Goal: Use online tool/utility: Utilize a website feature to perform a specific function

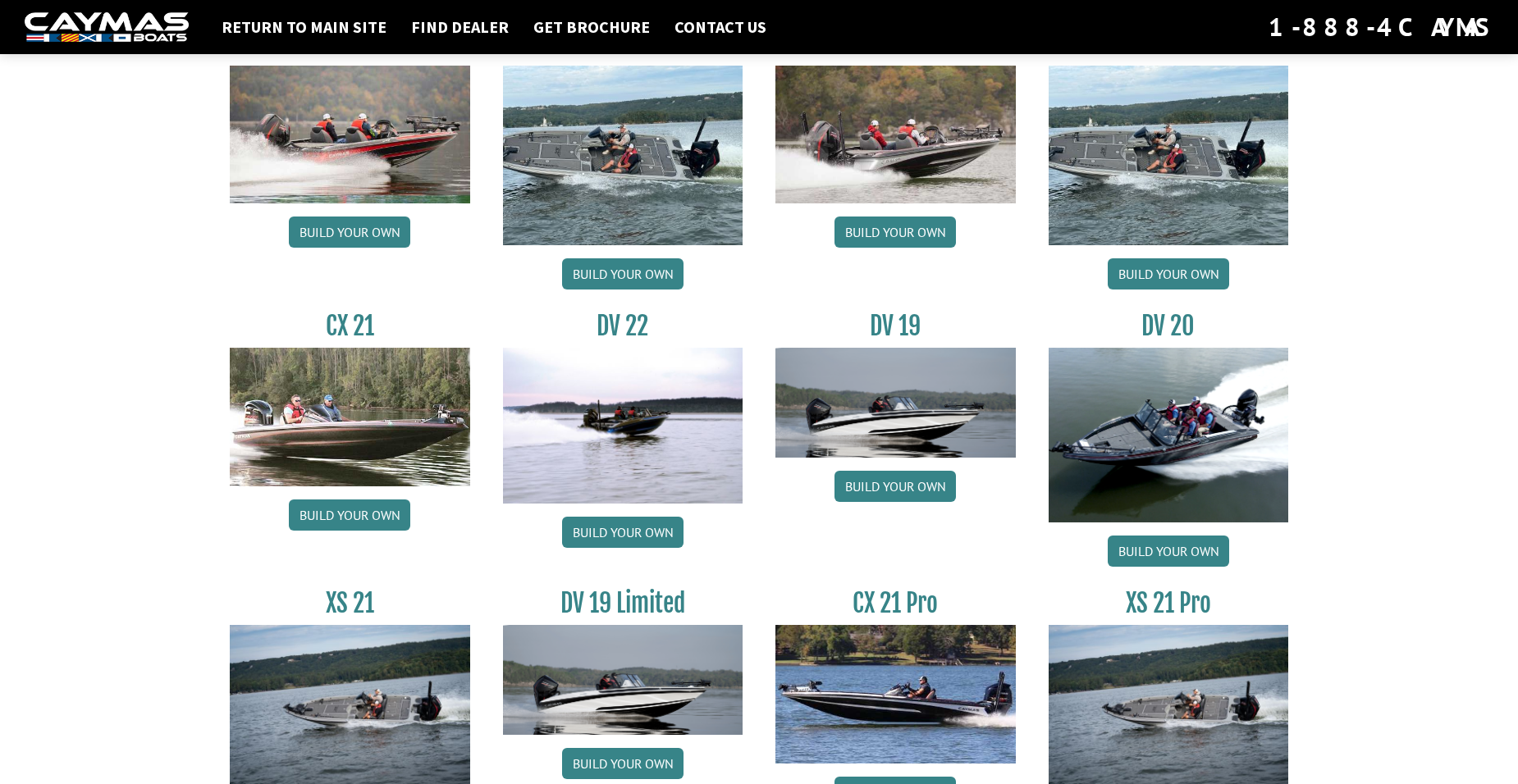
scroll to position [1824, 0]
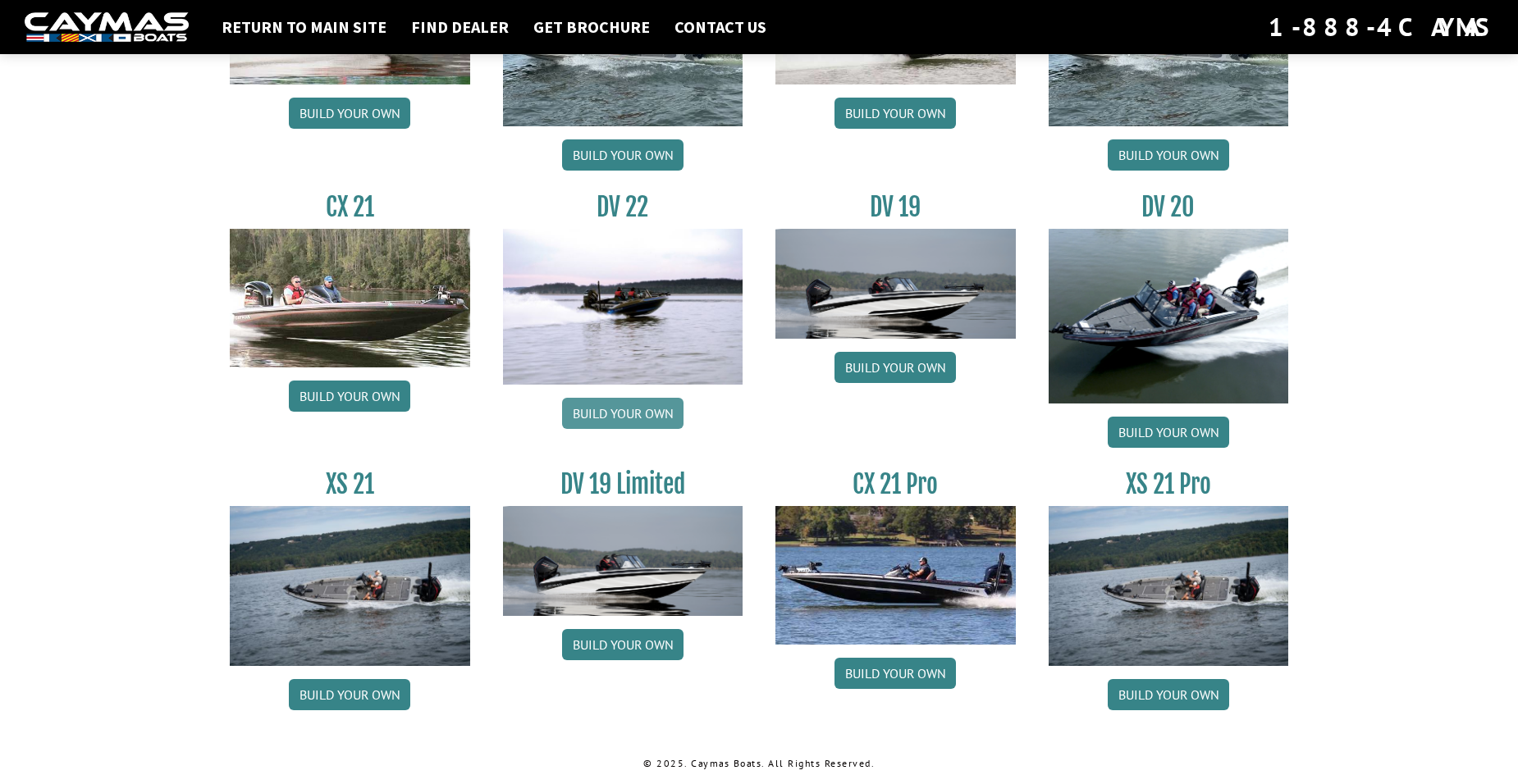
click at [633, 415] on link "Build your own" at bounding box center [623, 414] width 122 height 31
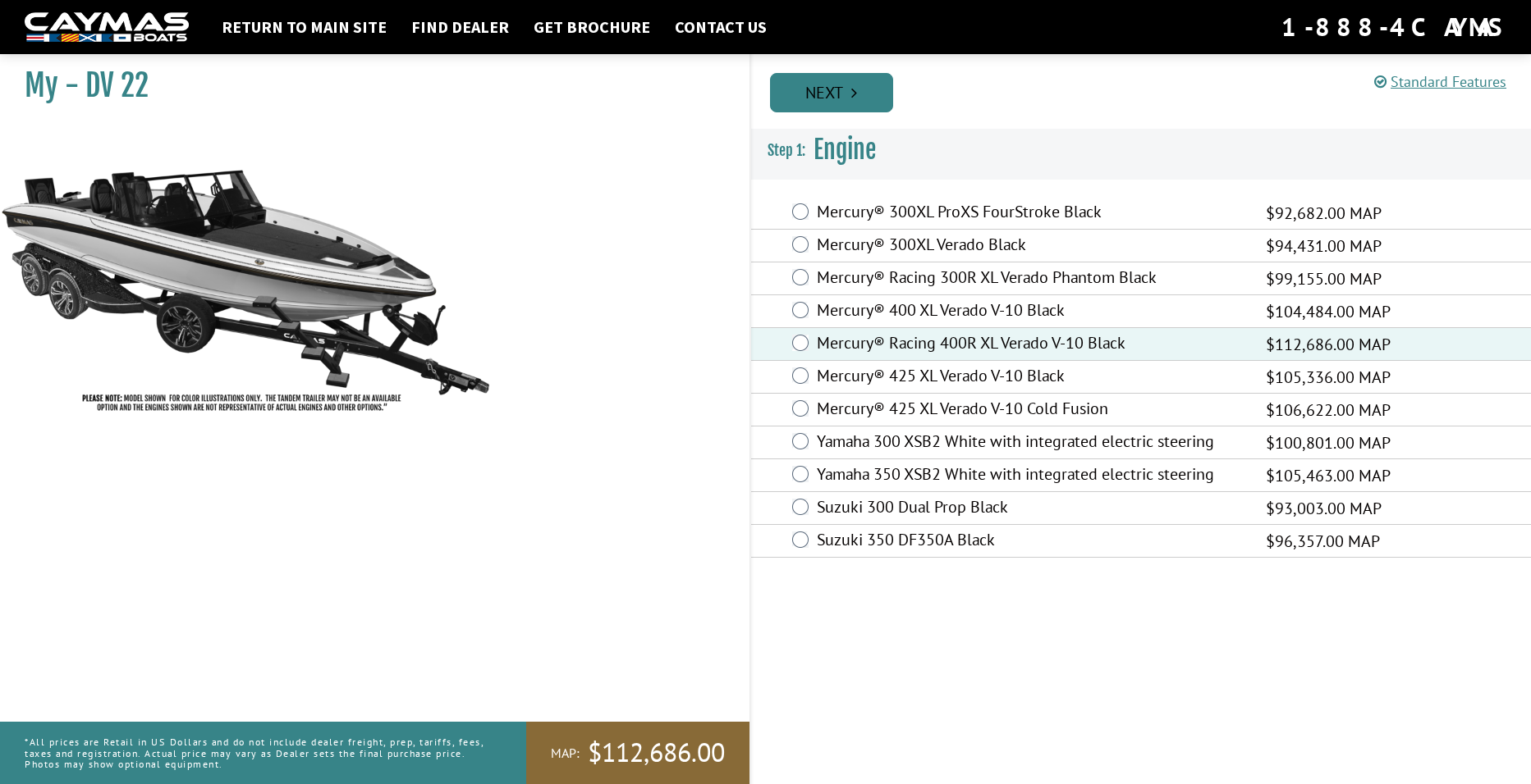
click at [823, 92] on link "Next" at bounding box center [830, 92] width 123 height 39
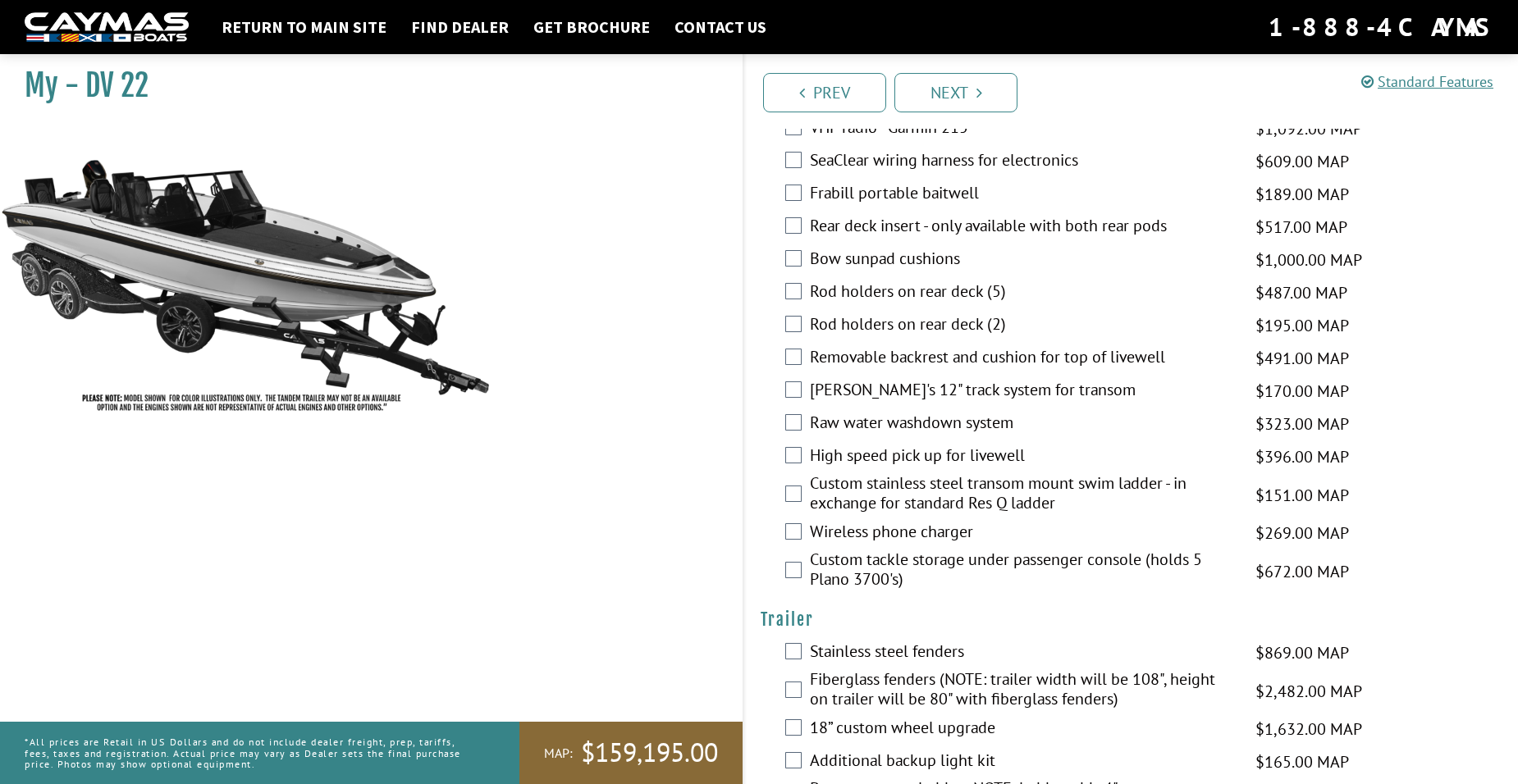
scroll to position [2543, 0]
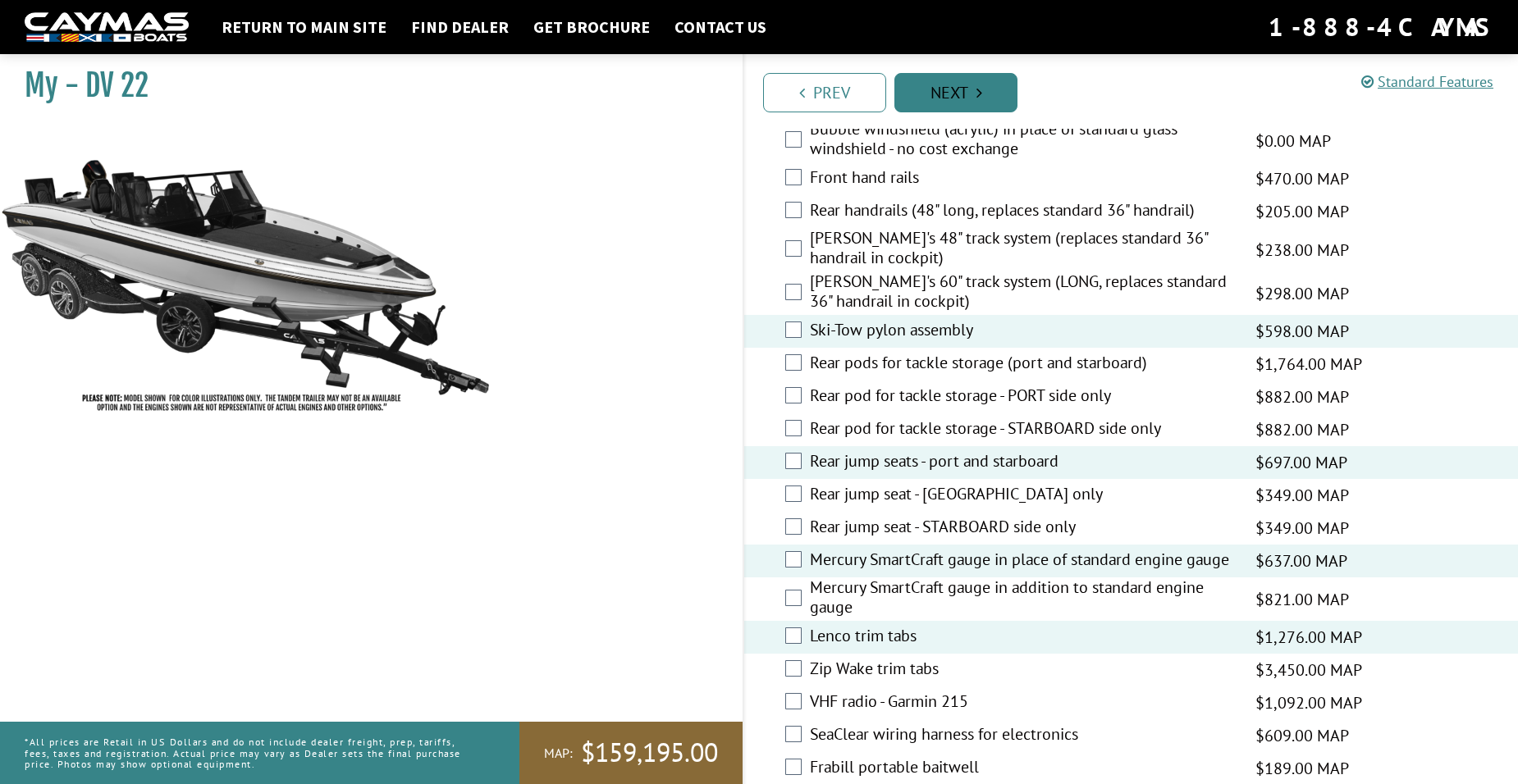
click at [957, 98] on link "Next" at bounding box center [956, 92] width 123 height 39
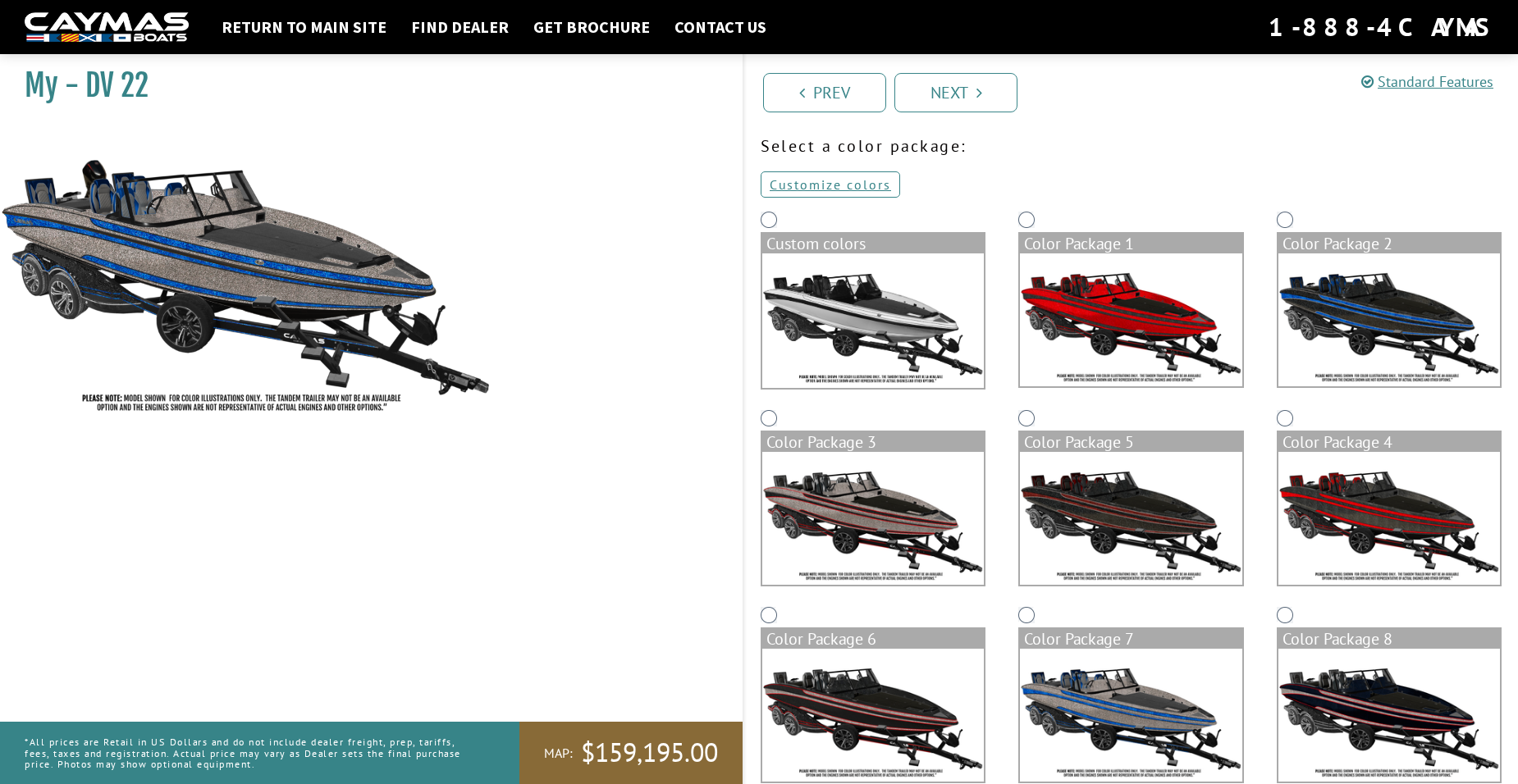
scroll to position [0, 0]
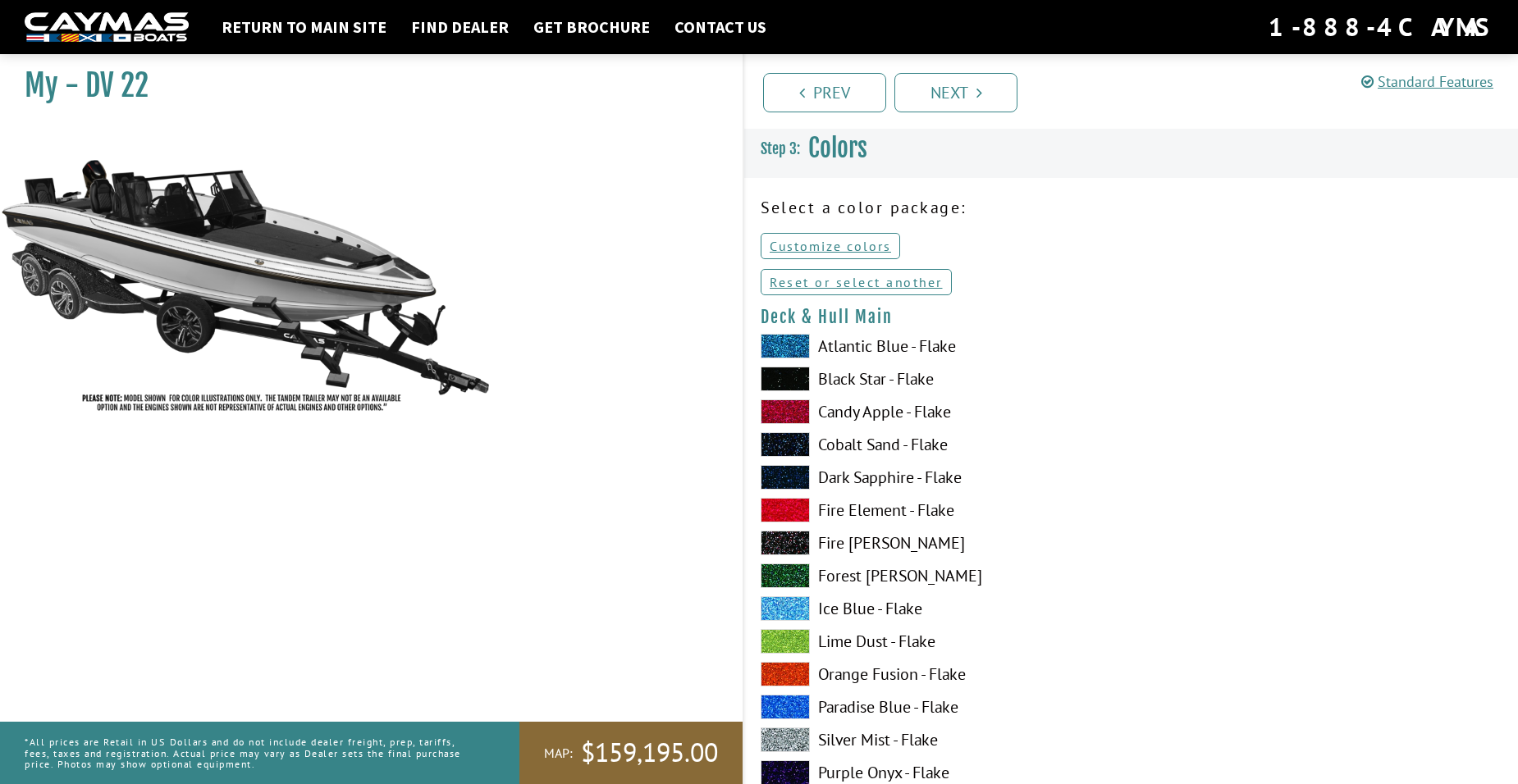
click at [799, 348] on span at bounding box center [785, 345] width 49 height 25
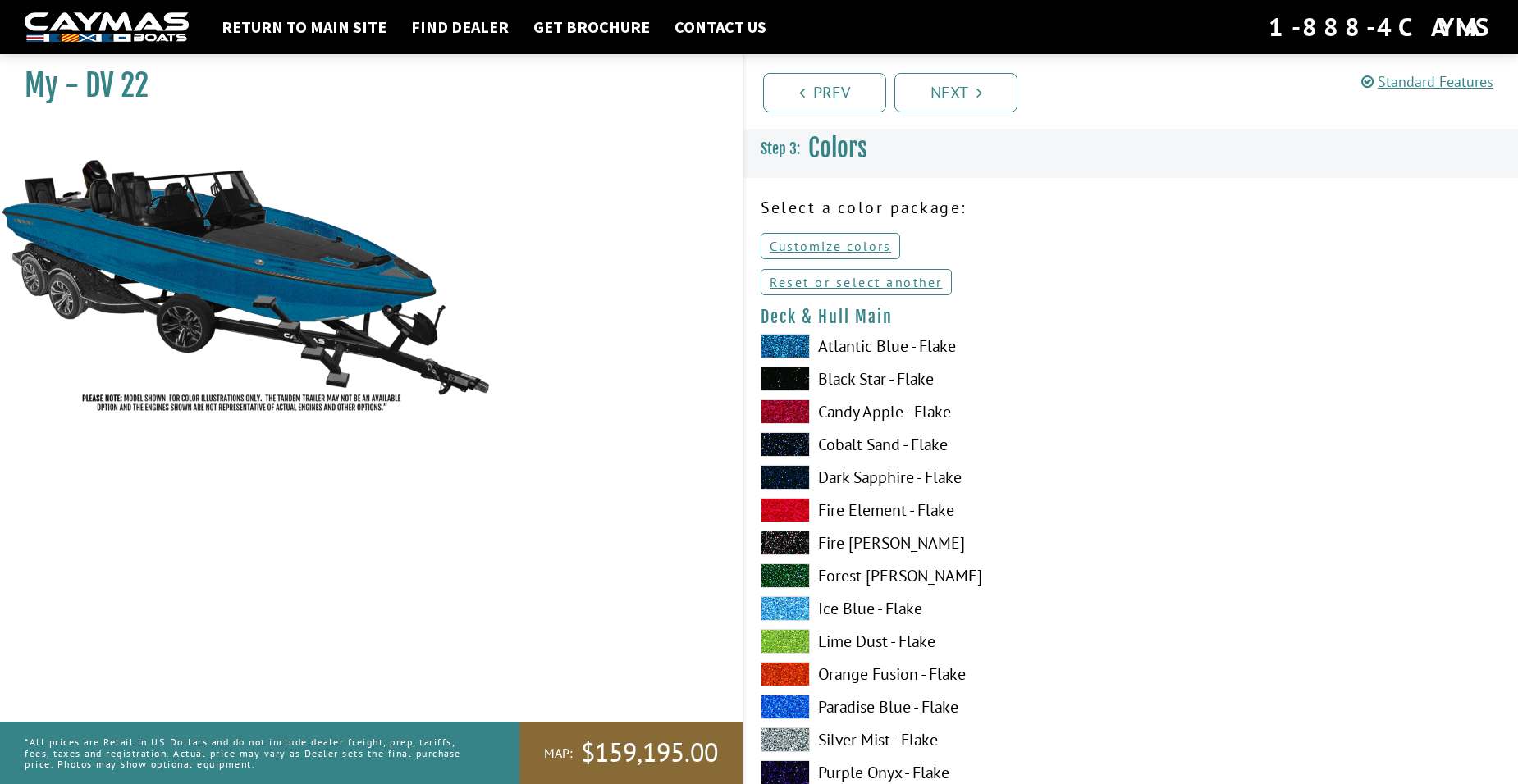
click at [799, 348] on span at bounding box center [785, 345] width 49 height 25
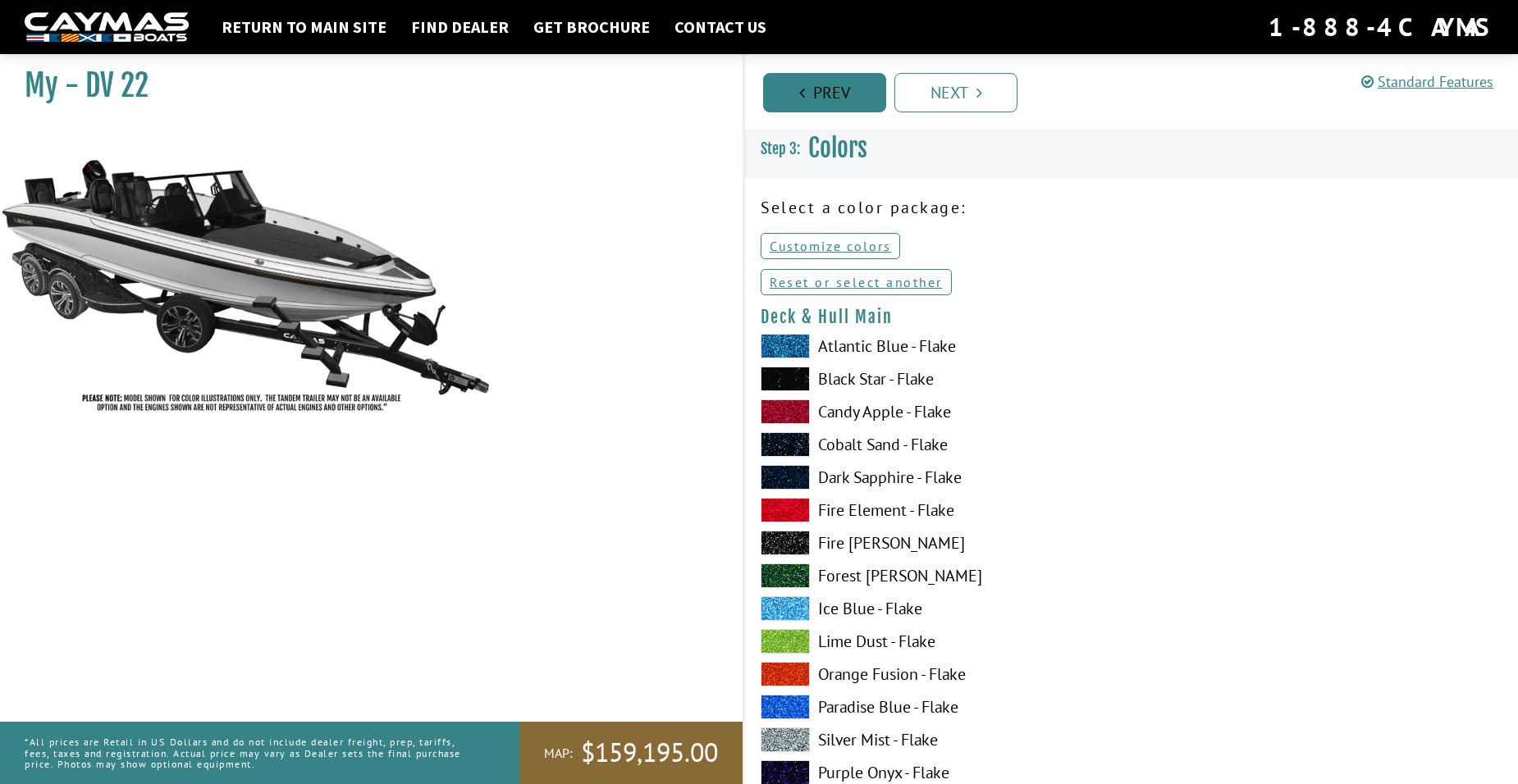
click at [827, 94] on link "Prev" at bounding box center [824, 92] width 123 height 39
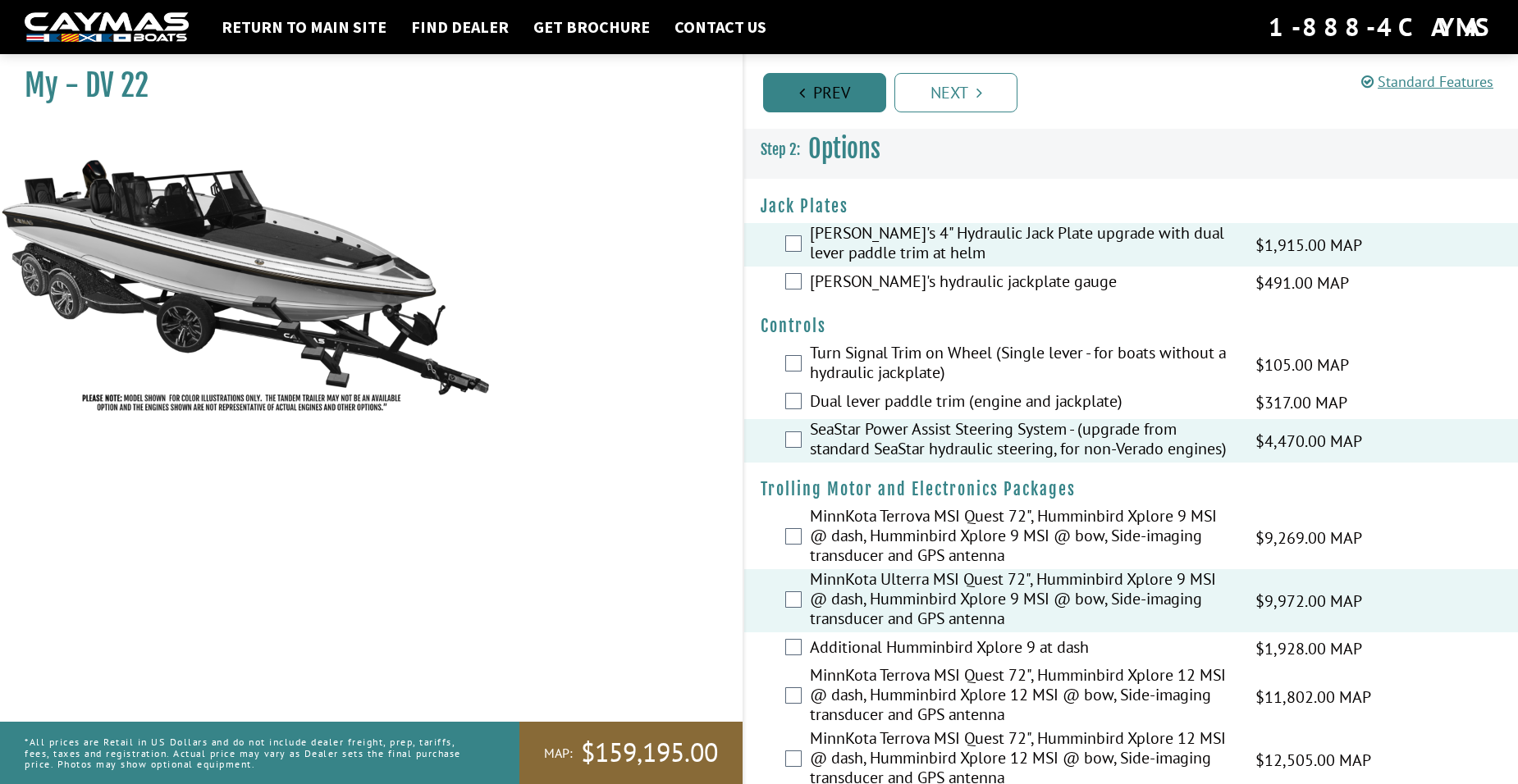
click at [827, 94] on link "Prev" at bounding box center [824, 92] width 123 height 39
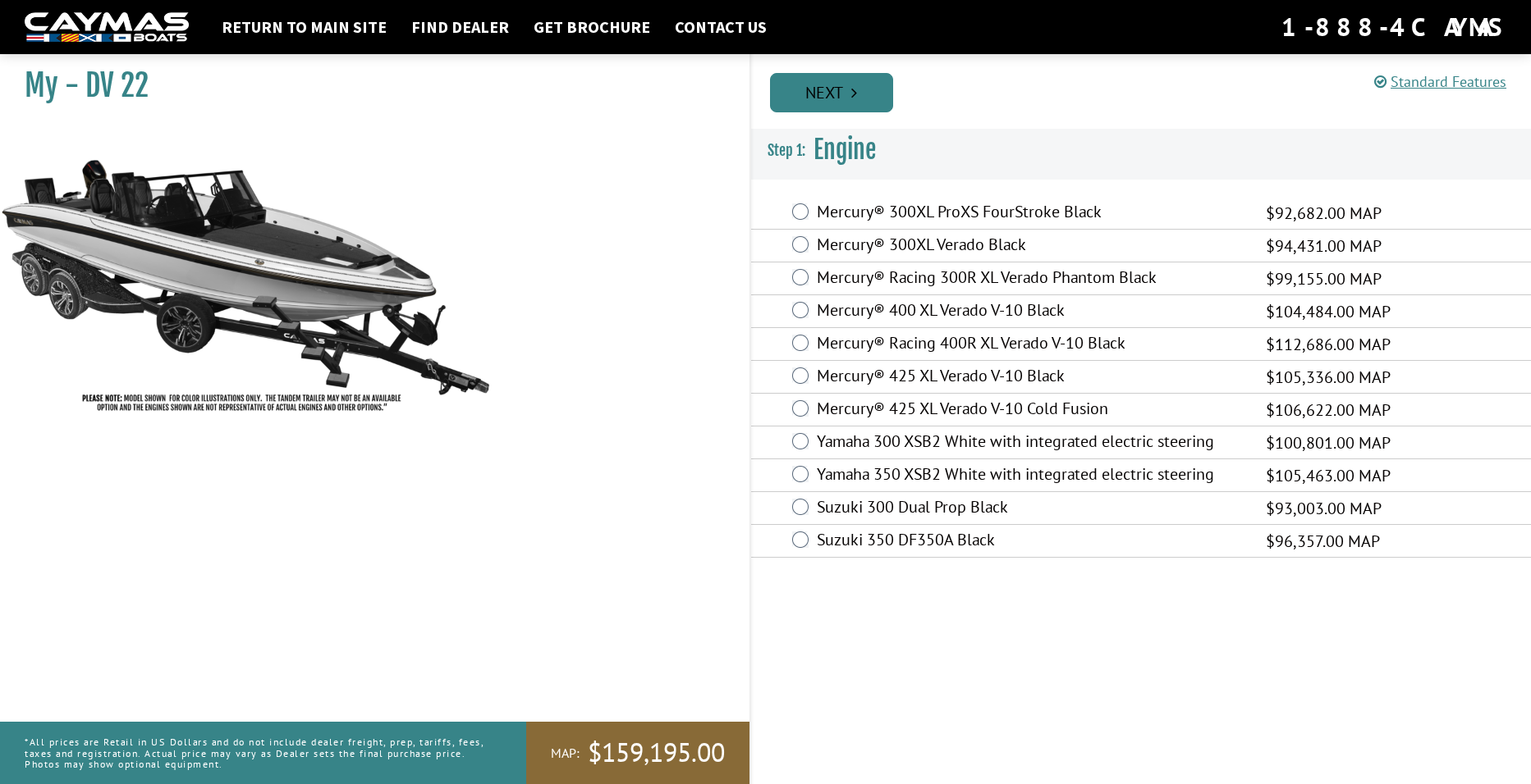
click at [857, 96] on icon "Pagination" at bounding box center [854, 92] width 6 height 17
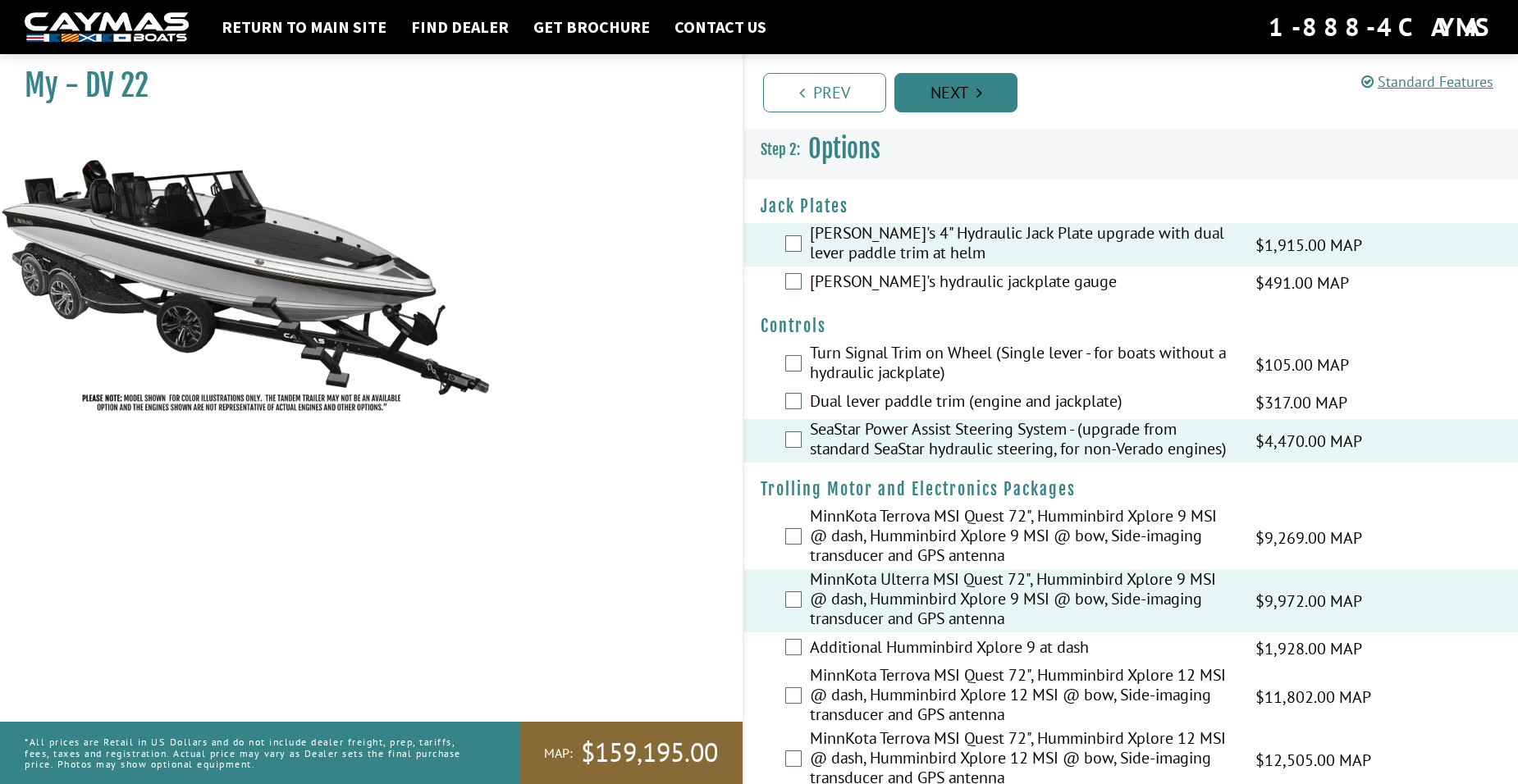
click at [945, 93] on link "Next" at bounding box center [956, 92] width 123 height 39
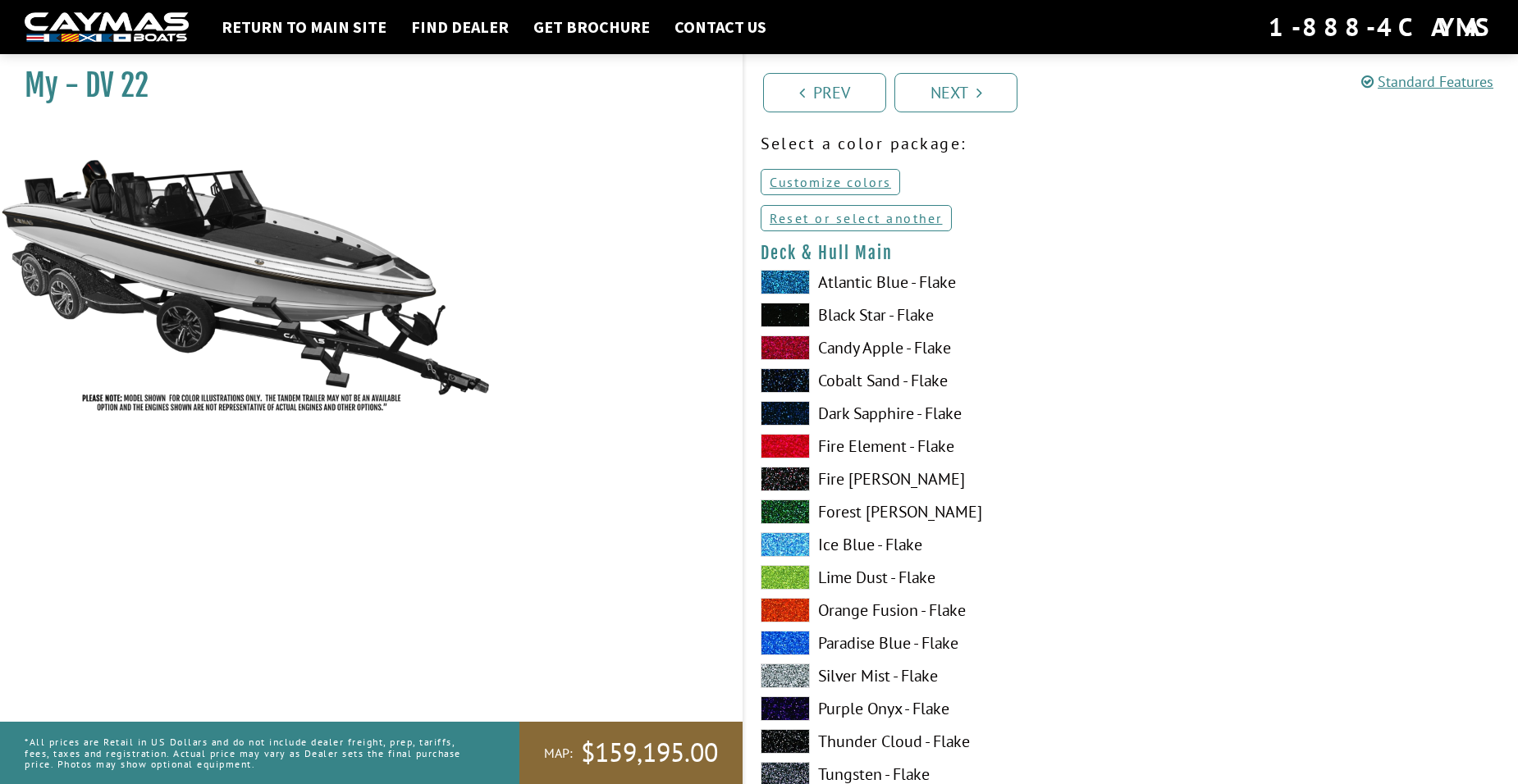
scroll to position [164, 0]
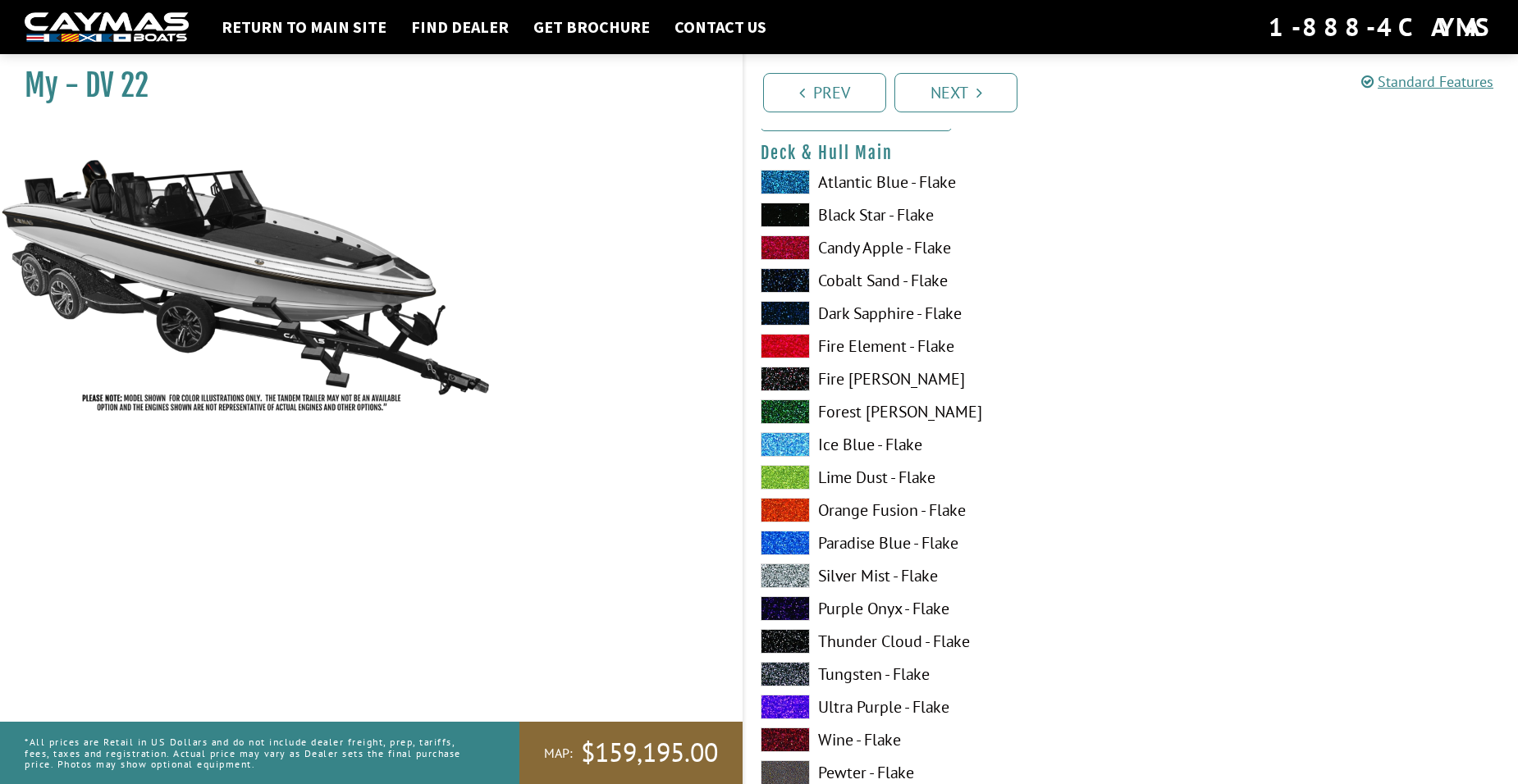
click at [809, 576] on span at bounding box center [785, 575] width 49 height 25
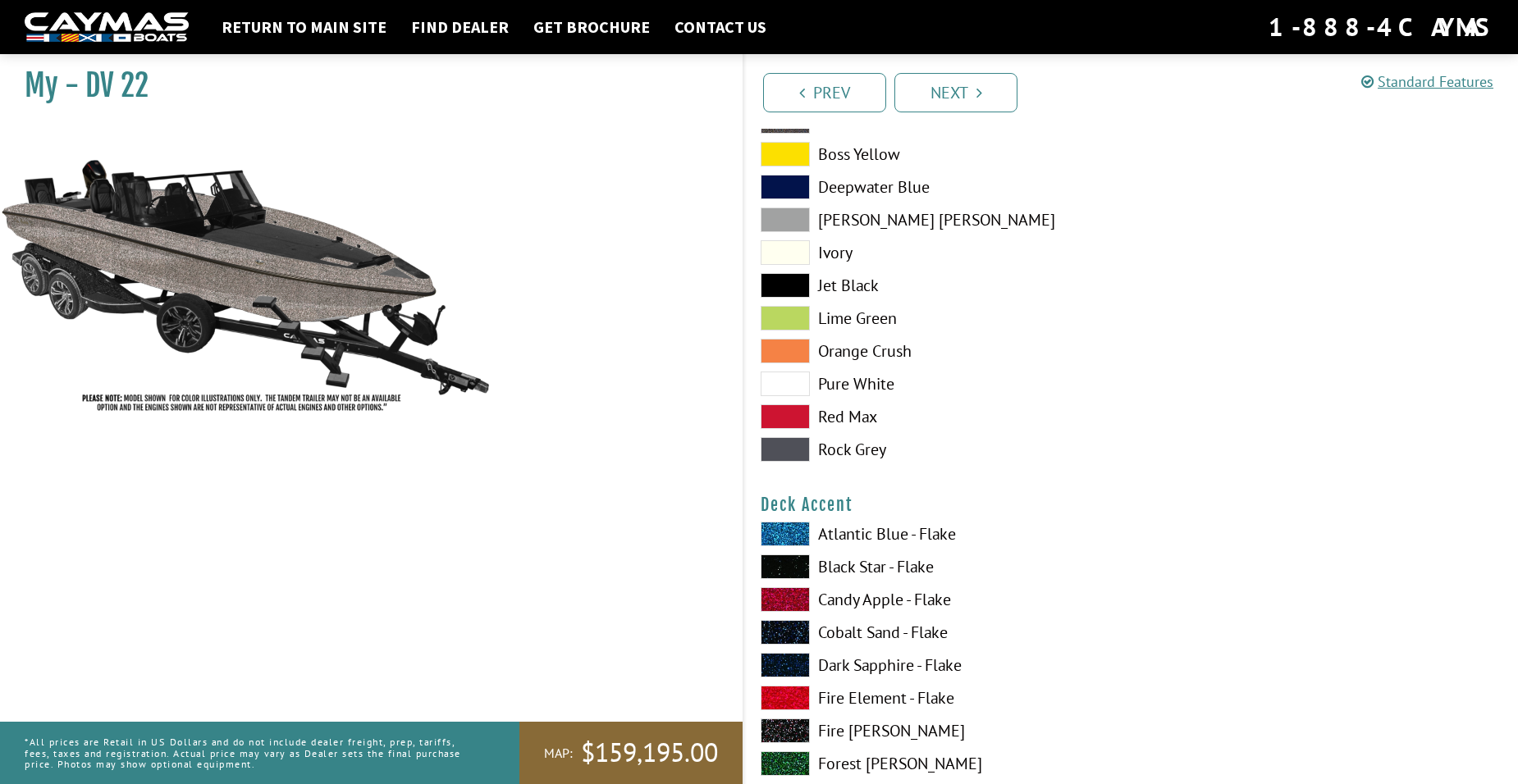
scroll to position [820, 0]
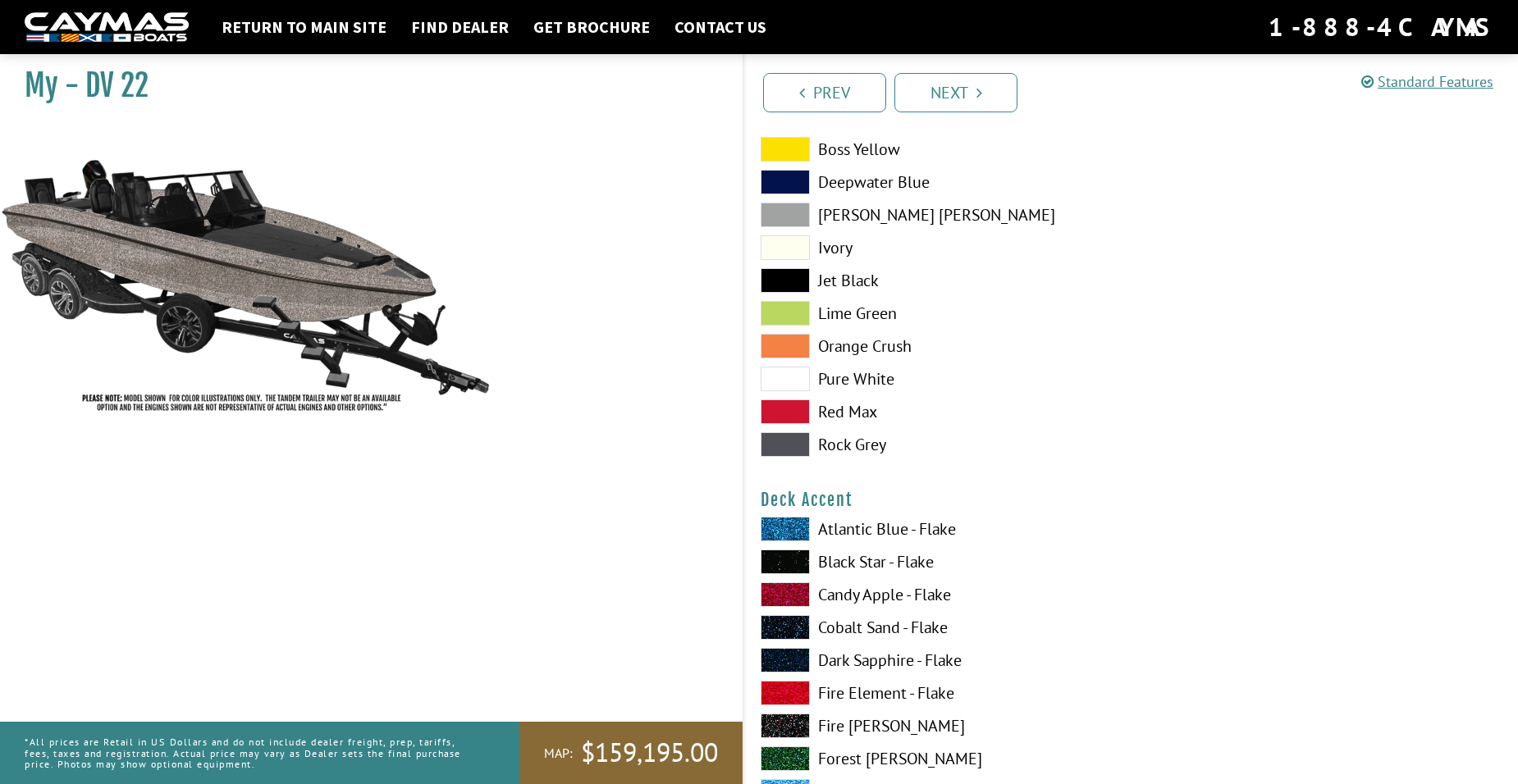
click at [809, 530] on span at bounding box center [785, 529] width 49 height 25
click at [800, 381] on span at bounding box center [785, 379] width 49 height 25
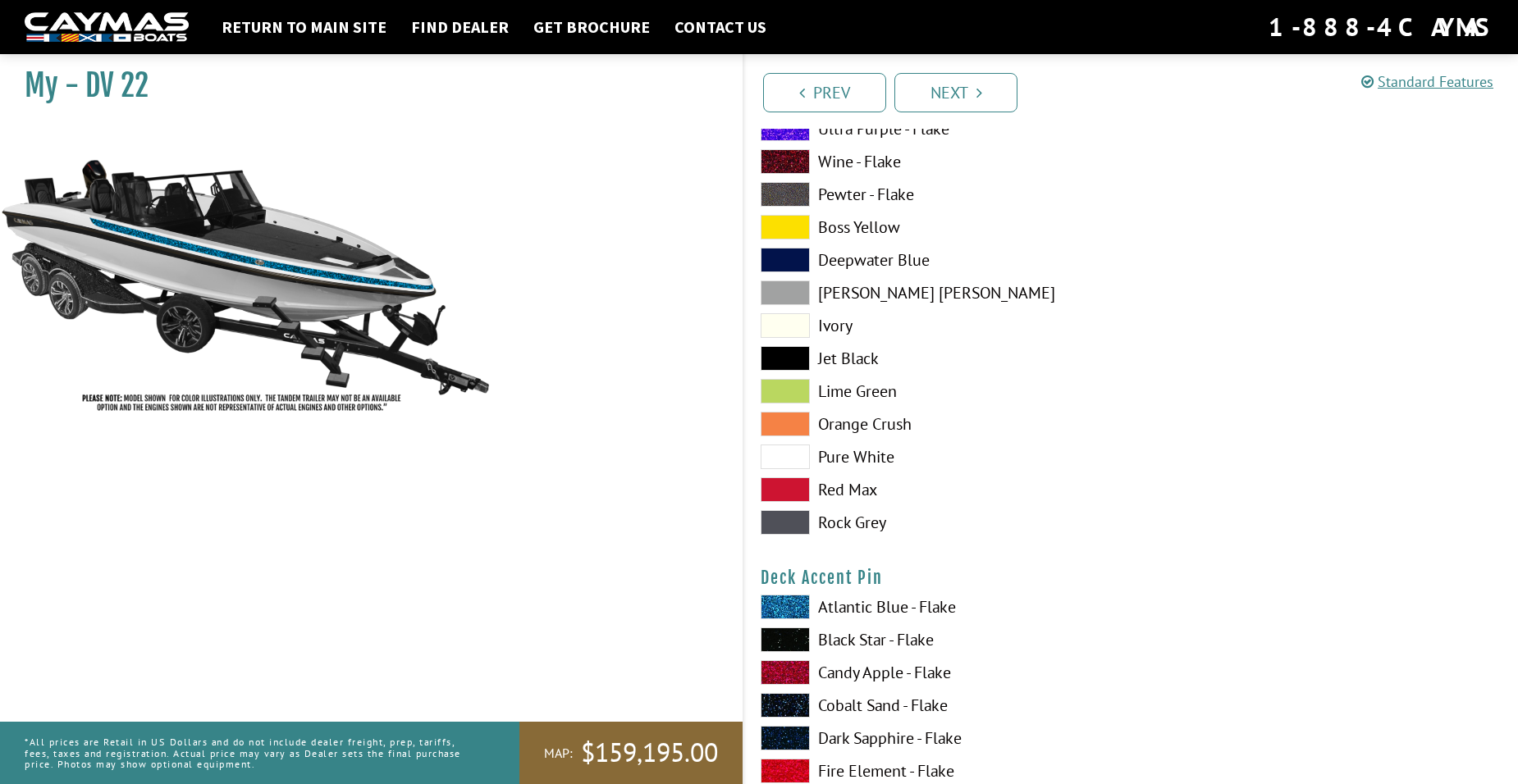
scroll to position [1969, 0]
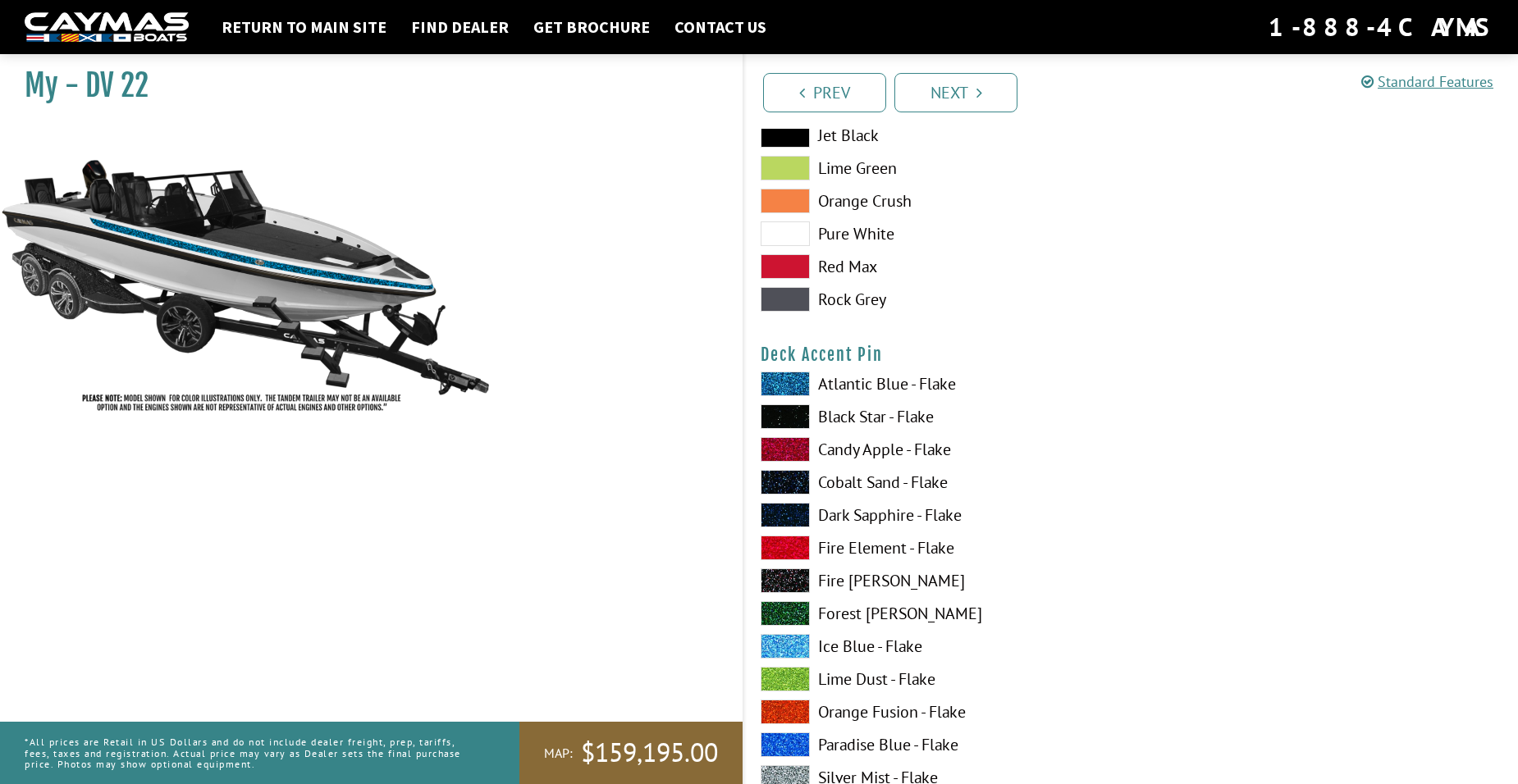
click at [798, 384] on span at bounding box center [785, 384] width 49 height 25
click at [952, 103] on link "Next" at bounding box center [956, 92] width 123 height 39
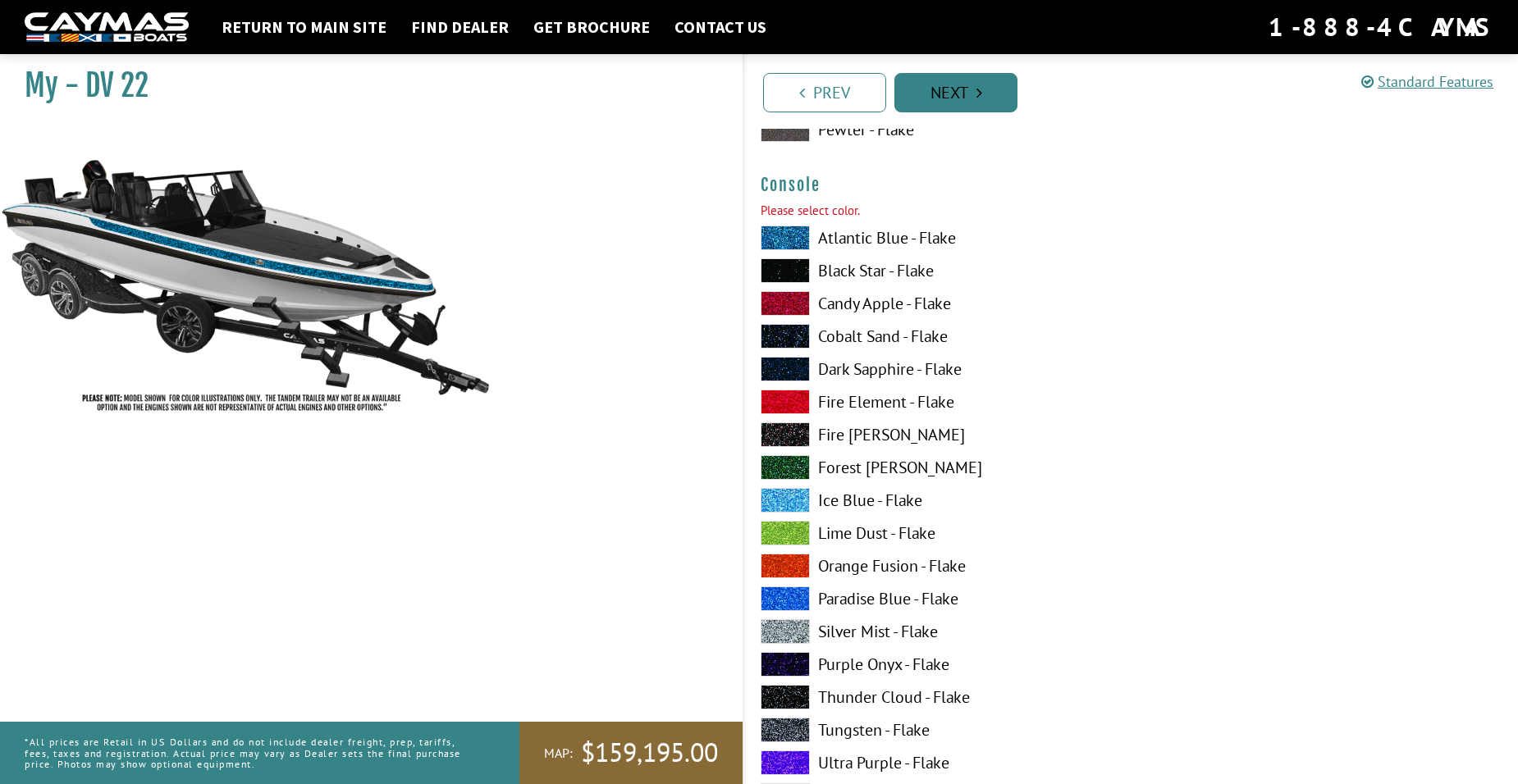
scroll to position [2852, 0]
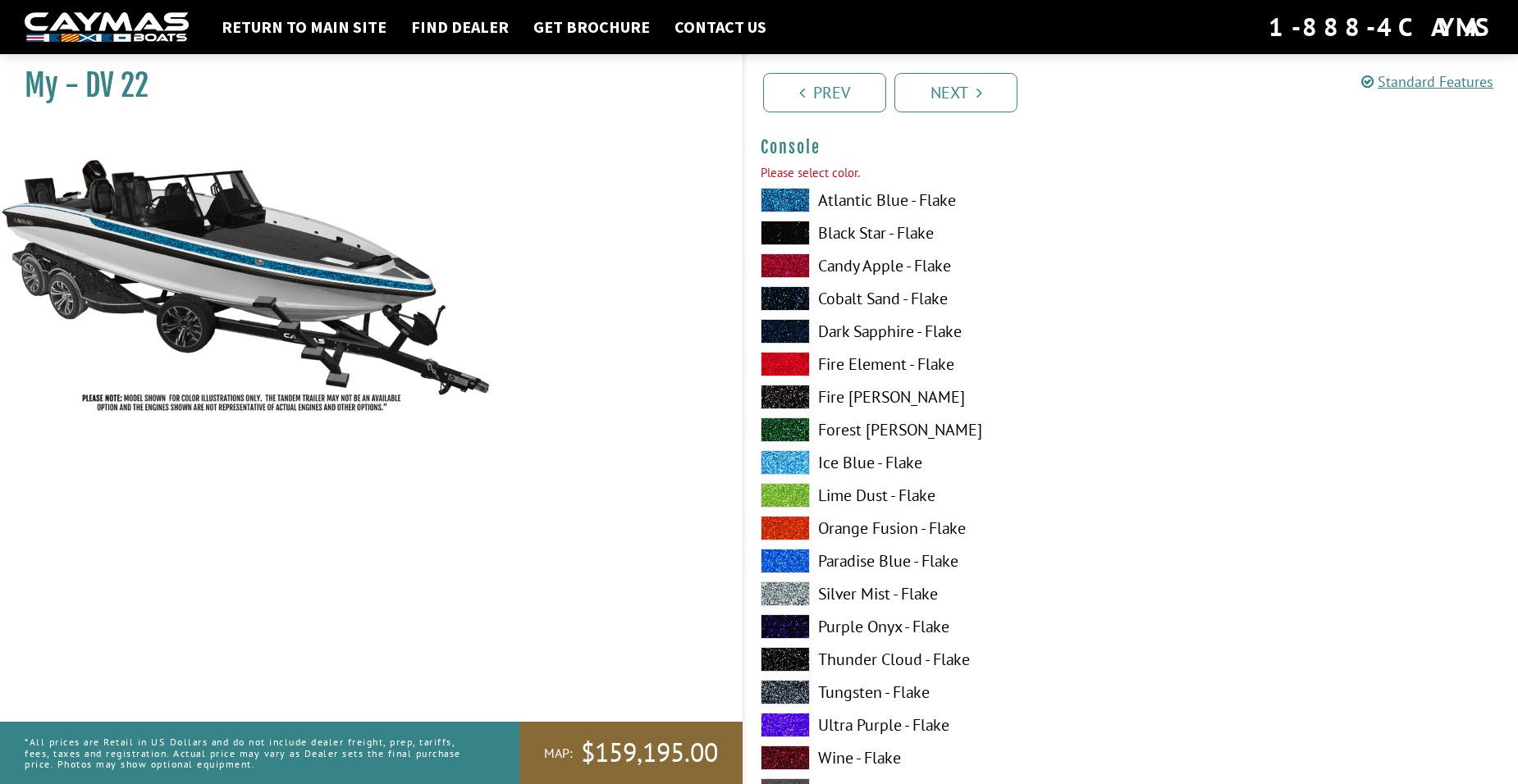
click at [793, 193] on span at bounding box center [785, 199] width 49 height 25
click at [961, 87] on link "Next" at bounding box center [956, 92] width 123 height 39
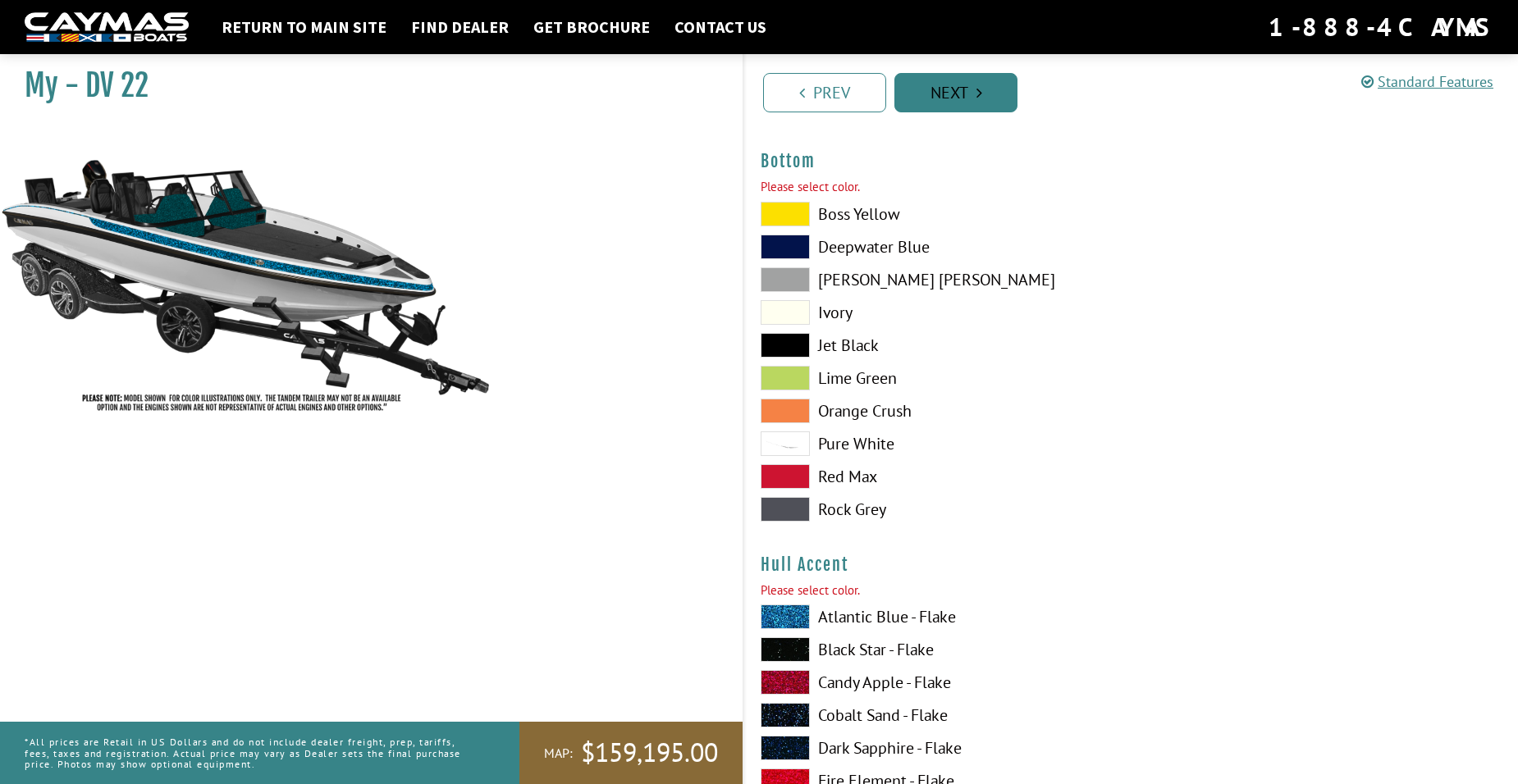
scroll to position [3856, 0]
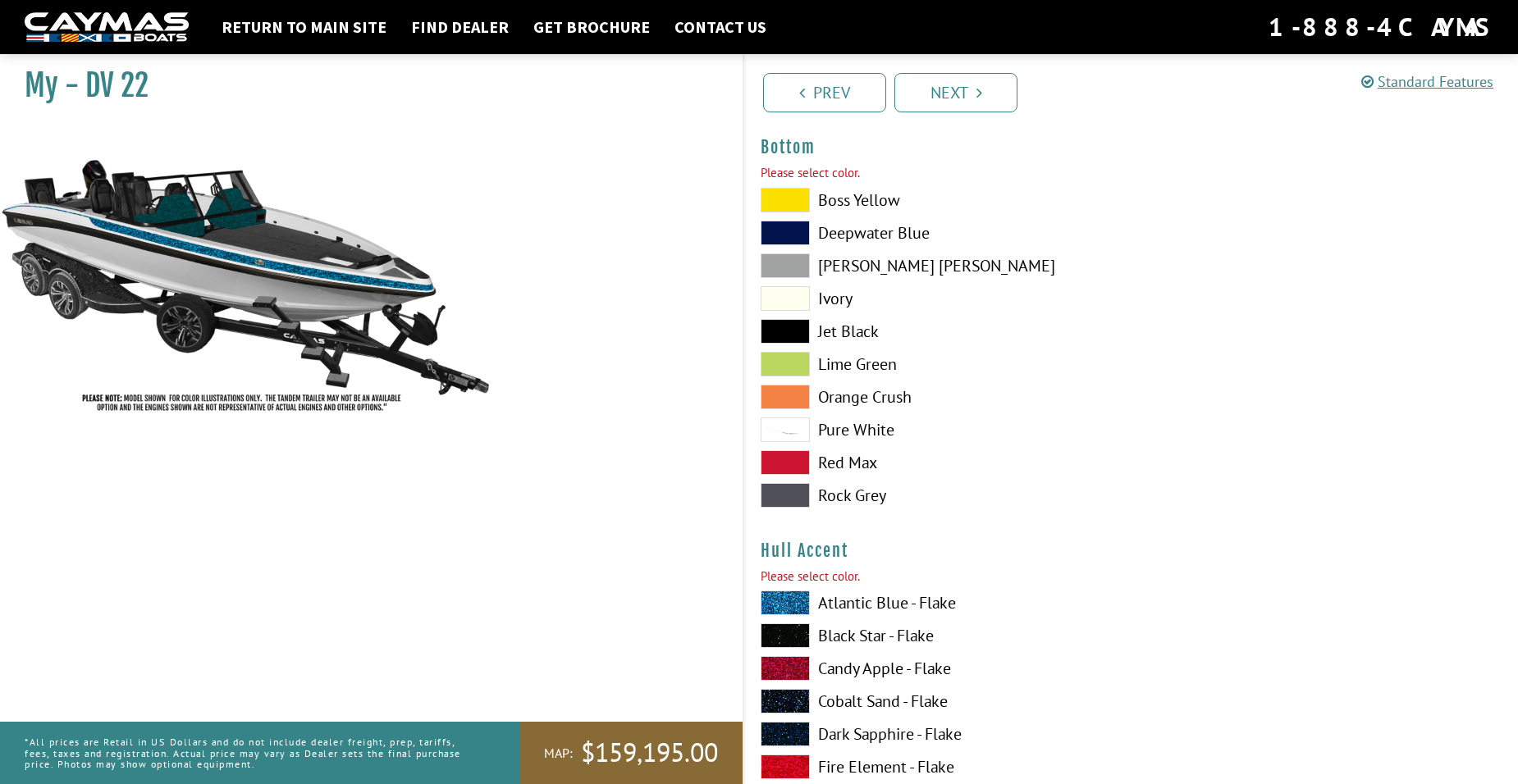
click at [788, 602] on span at bounding box center [785, 602] width 49 height 25
click at [795, 434] on span at bounding box center [785, 430] width 49 height 25
click at [794, 259] on span at bounding box center [785, 265] width 49 height 25
click at [971, 84] on link "Next" at bounding box center [956, 92] width 123 height 39
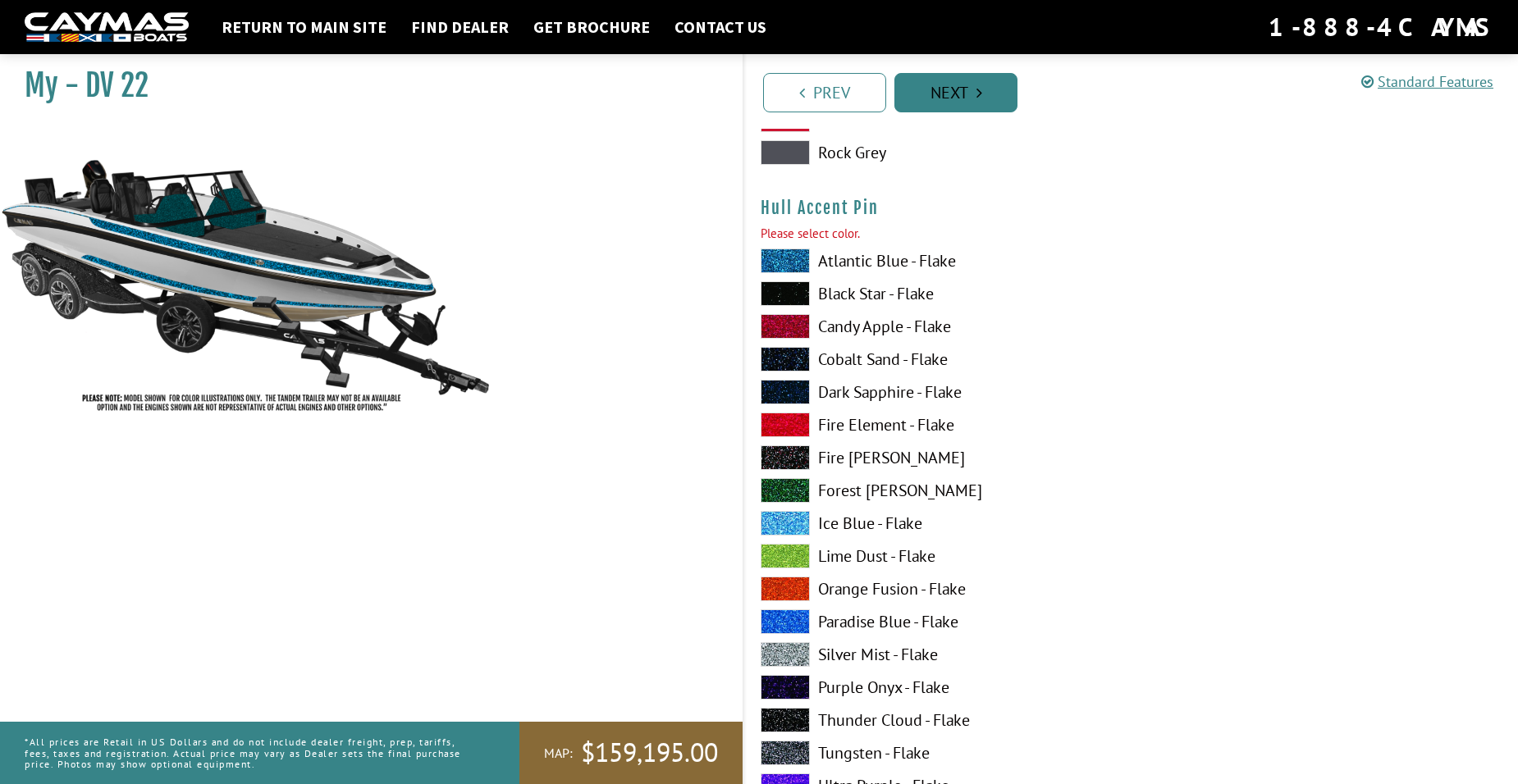
scroll to position [5239, 0]
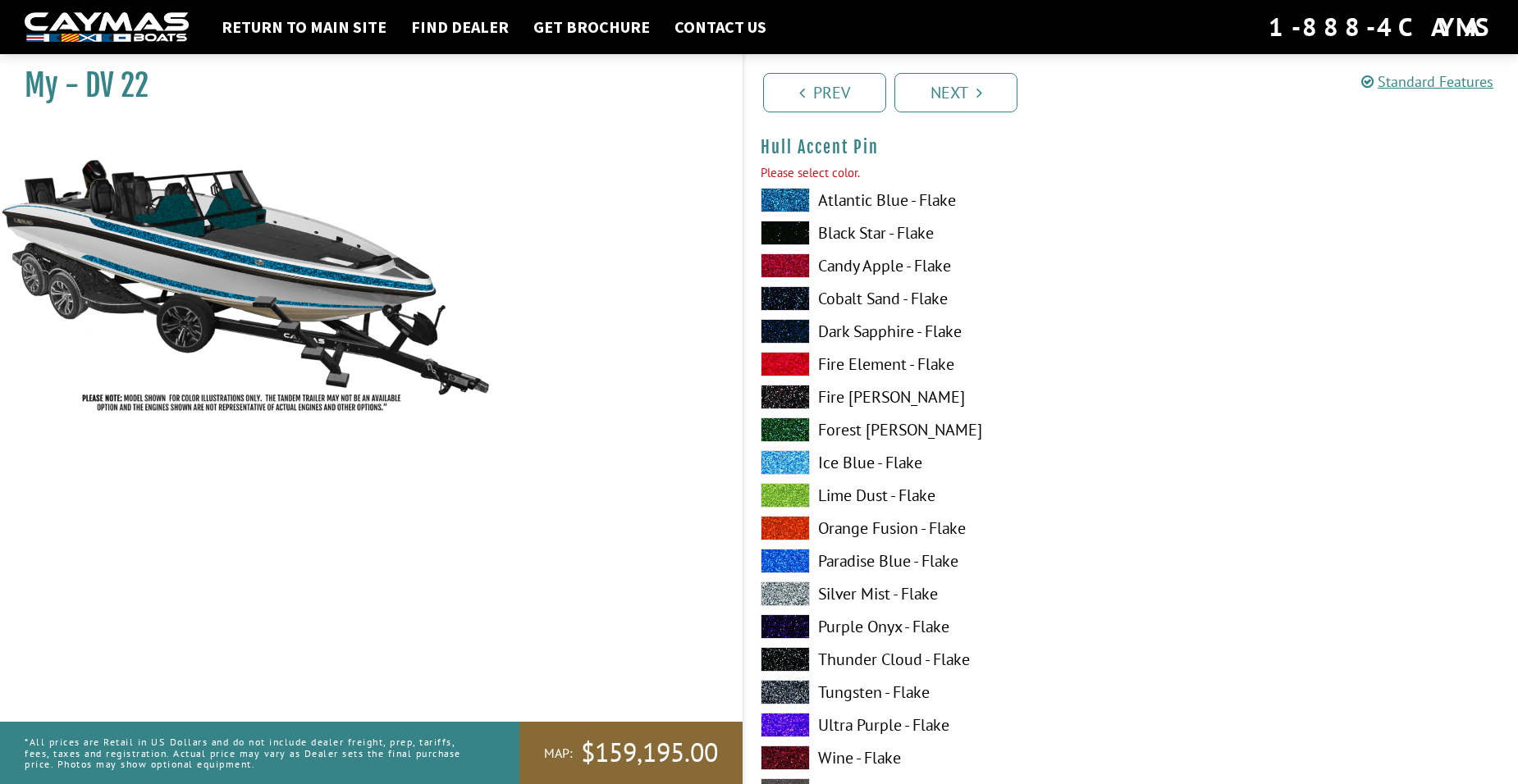
click at [789, 198] on span at bounding box center [785, 199] width 49 height 25
click at [987, 88] on link "Next" at bounding box center [956, 92] width 123 height 39
click at [783, 199] on span at bounding box center [785, 199] width 49 height 25
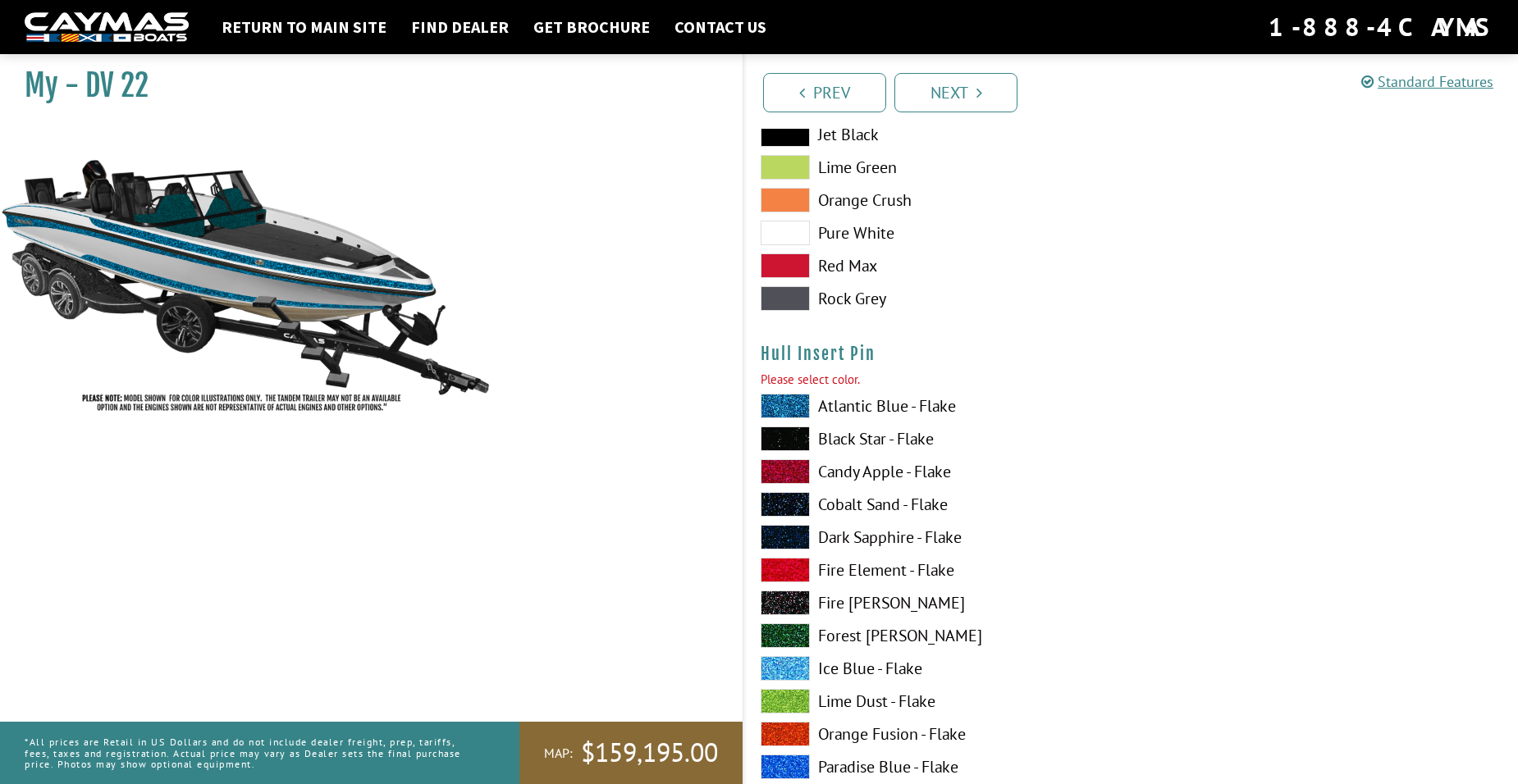
scroll to position [6899, 0]
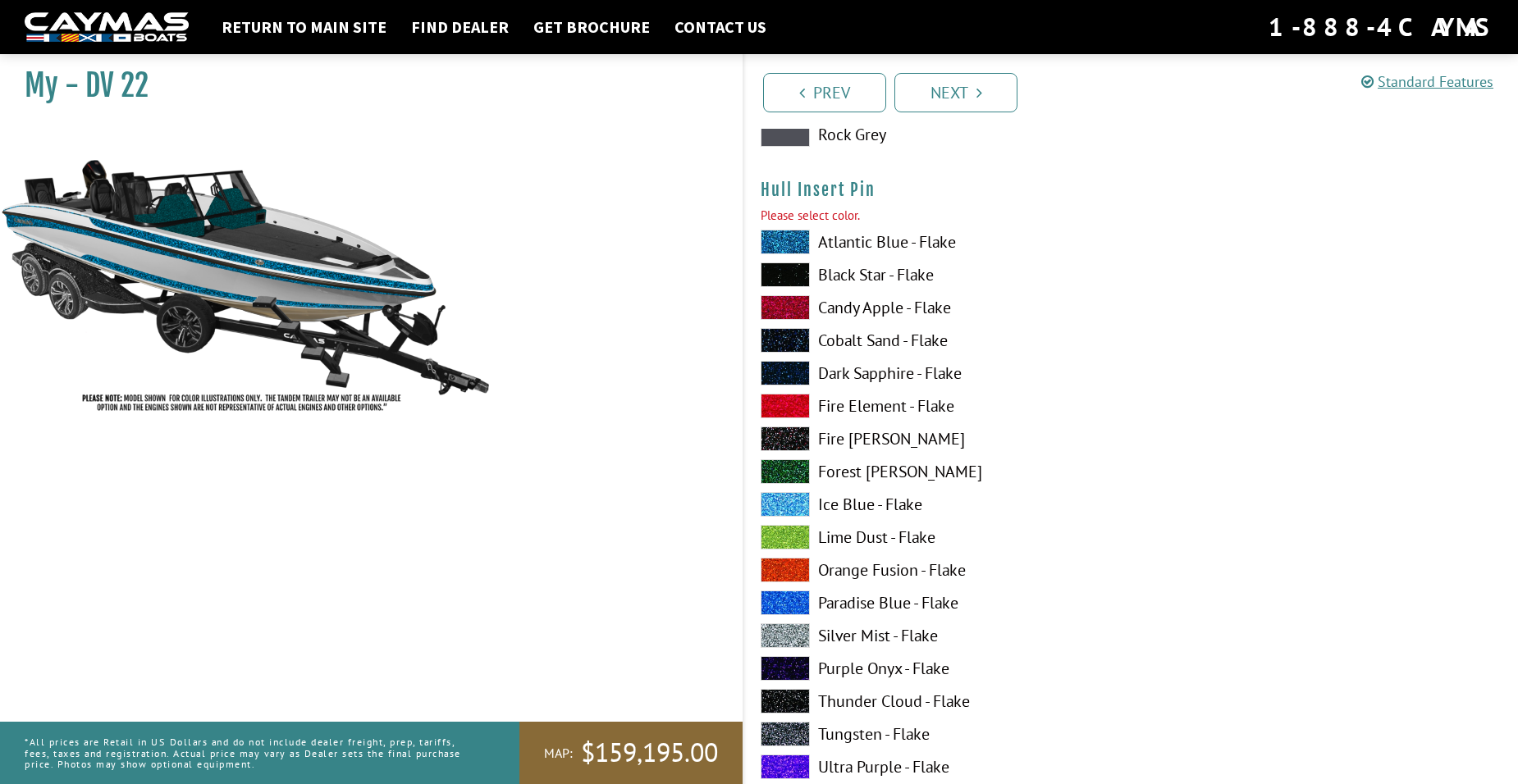
click at [804, 245] on span at bounding box center [785, 241] width 49 height 25
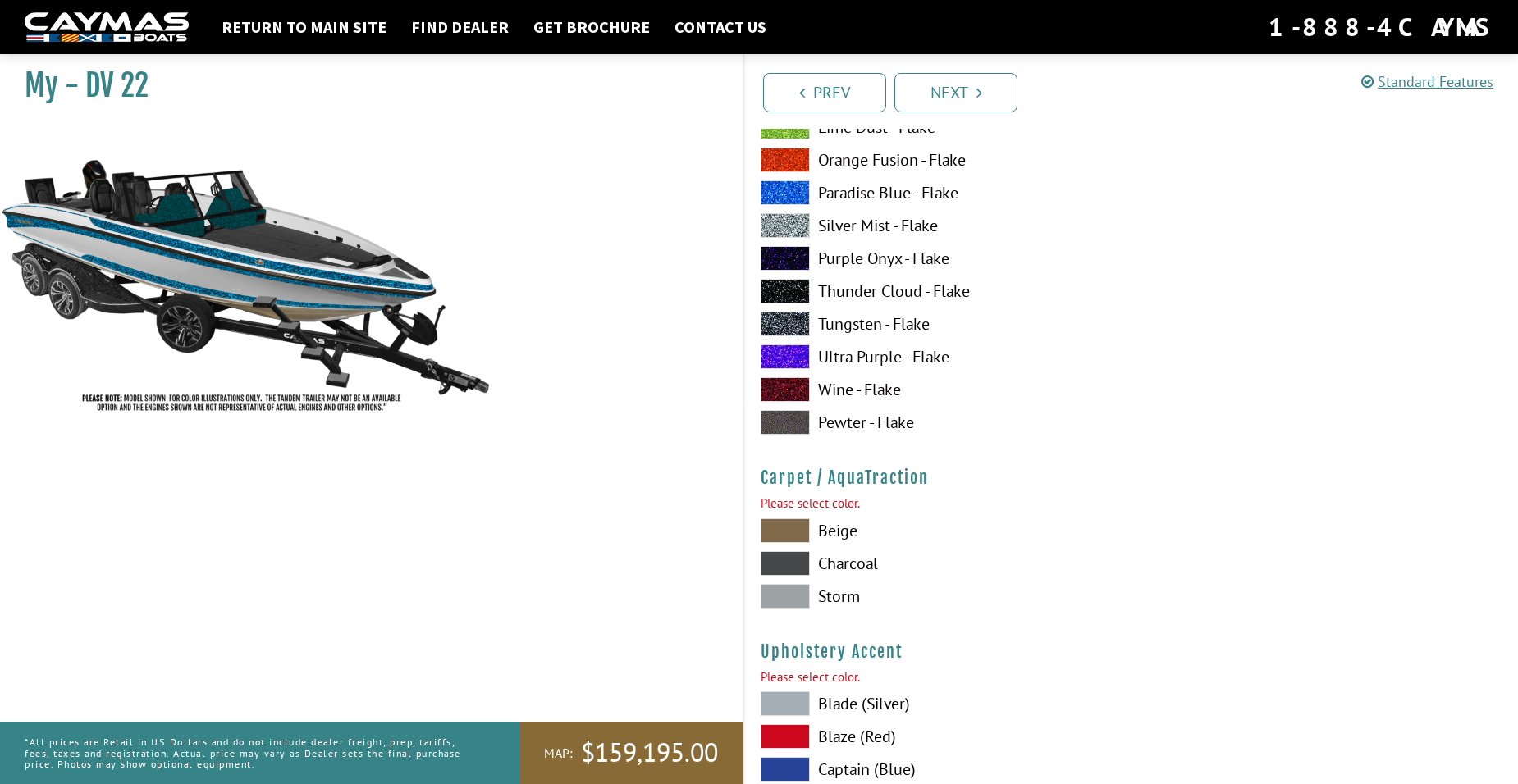
scroll to position [7638, 0]
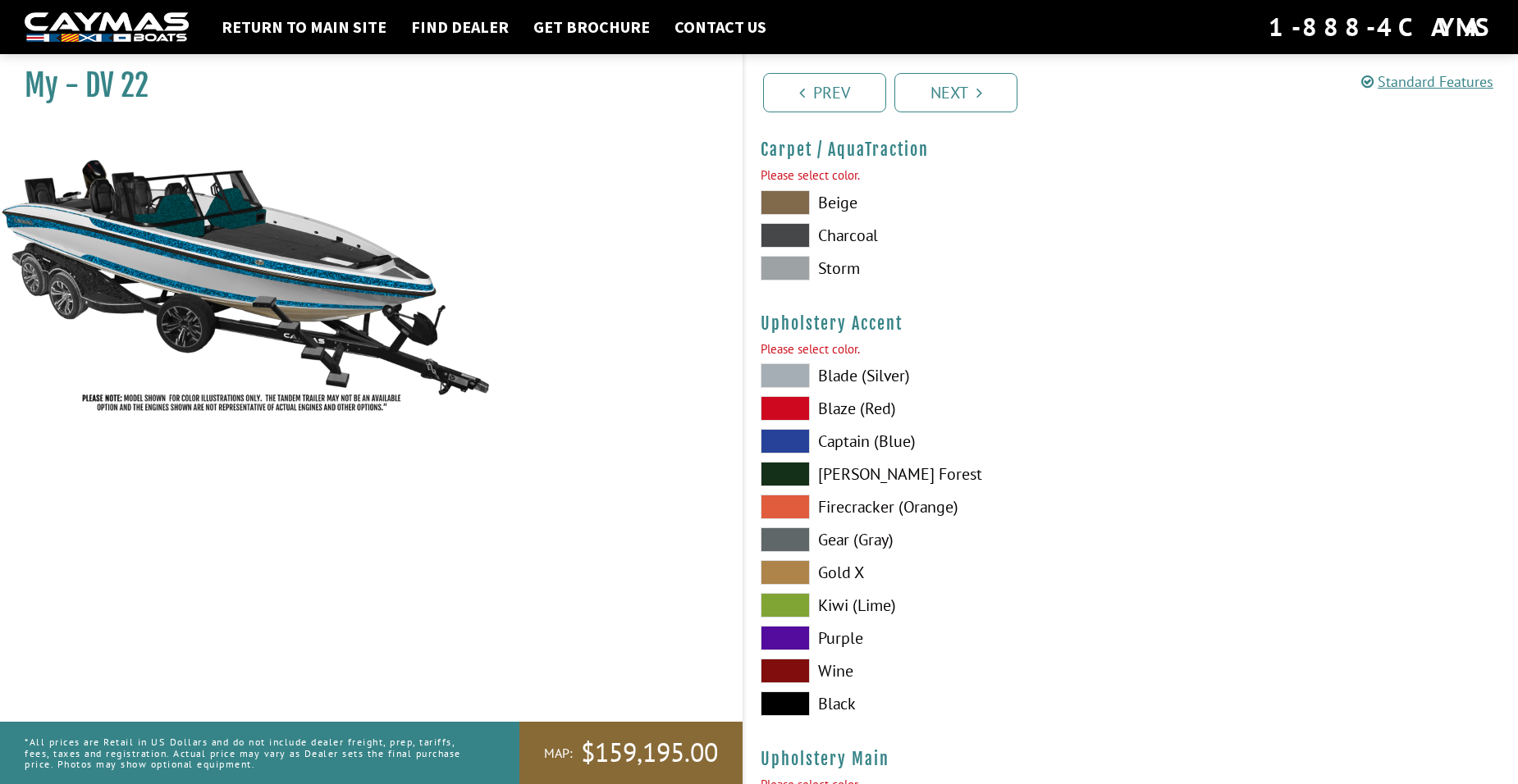
click at [787, 269] on span at bounding box center [785, 268] width 49 height 25
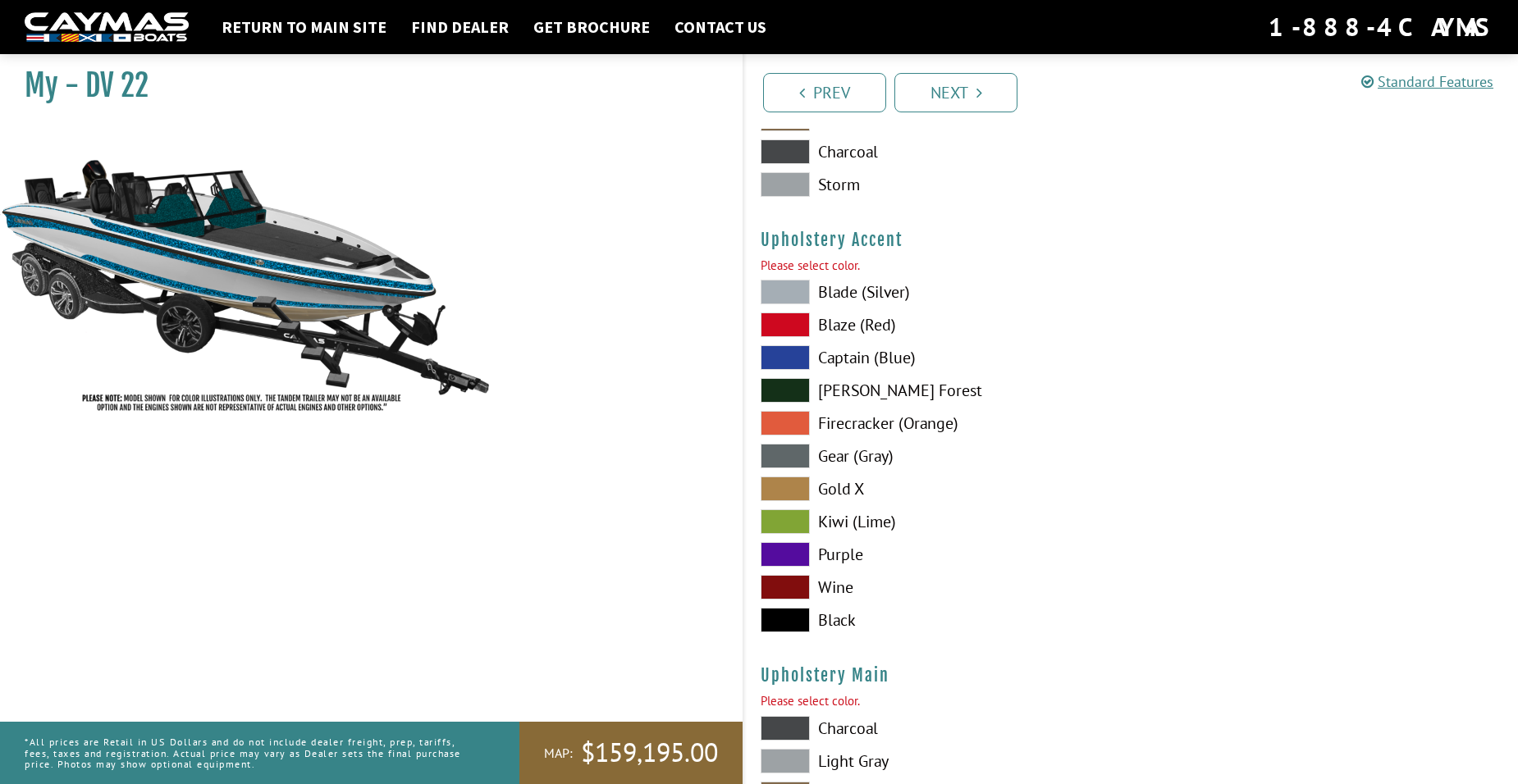
scroll to position [7719, 0]
click at [794, 290] on span at bounding box center [785, 293] width 49 height 25
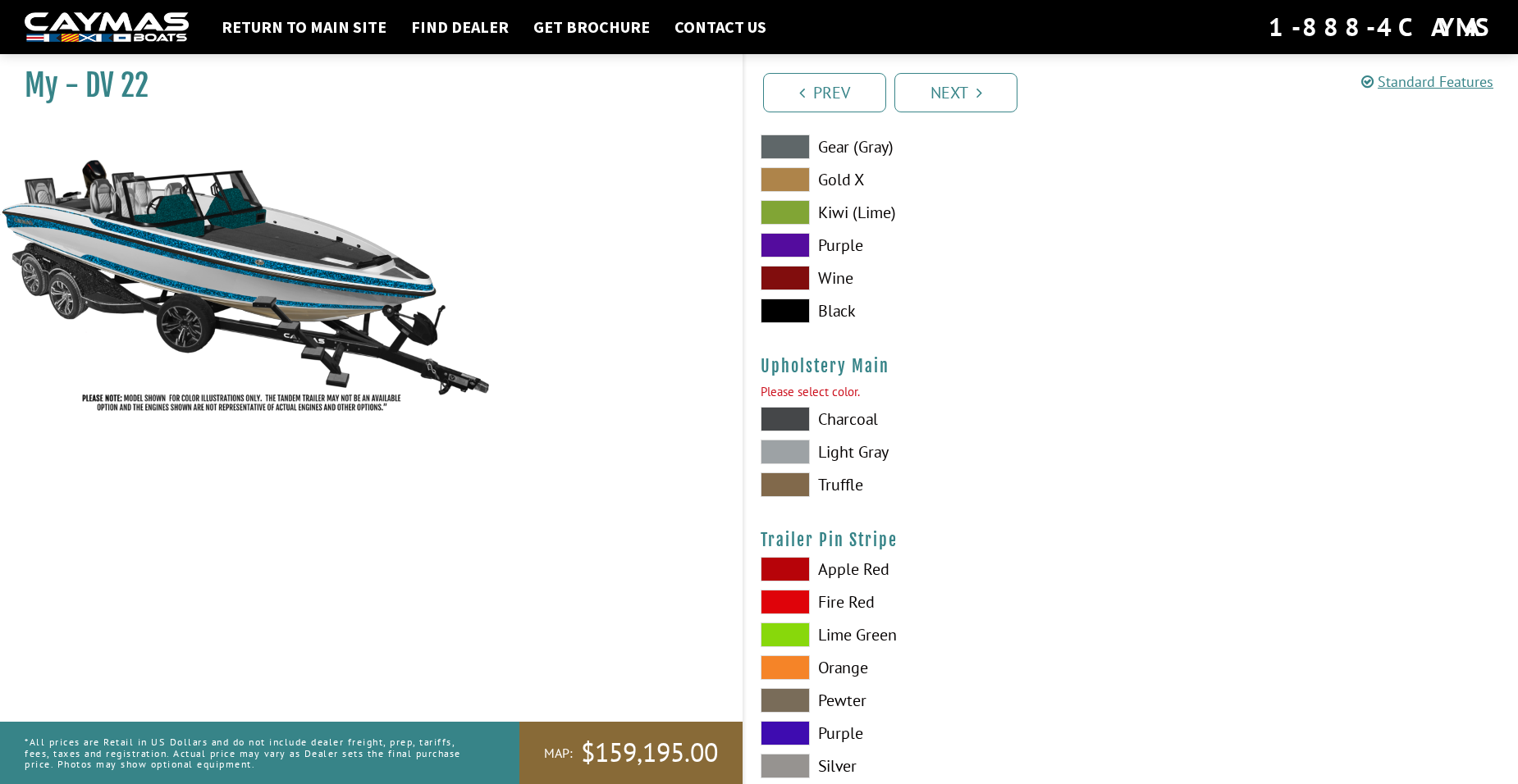
scroll to position [8129, 0]
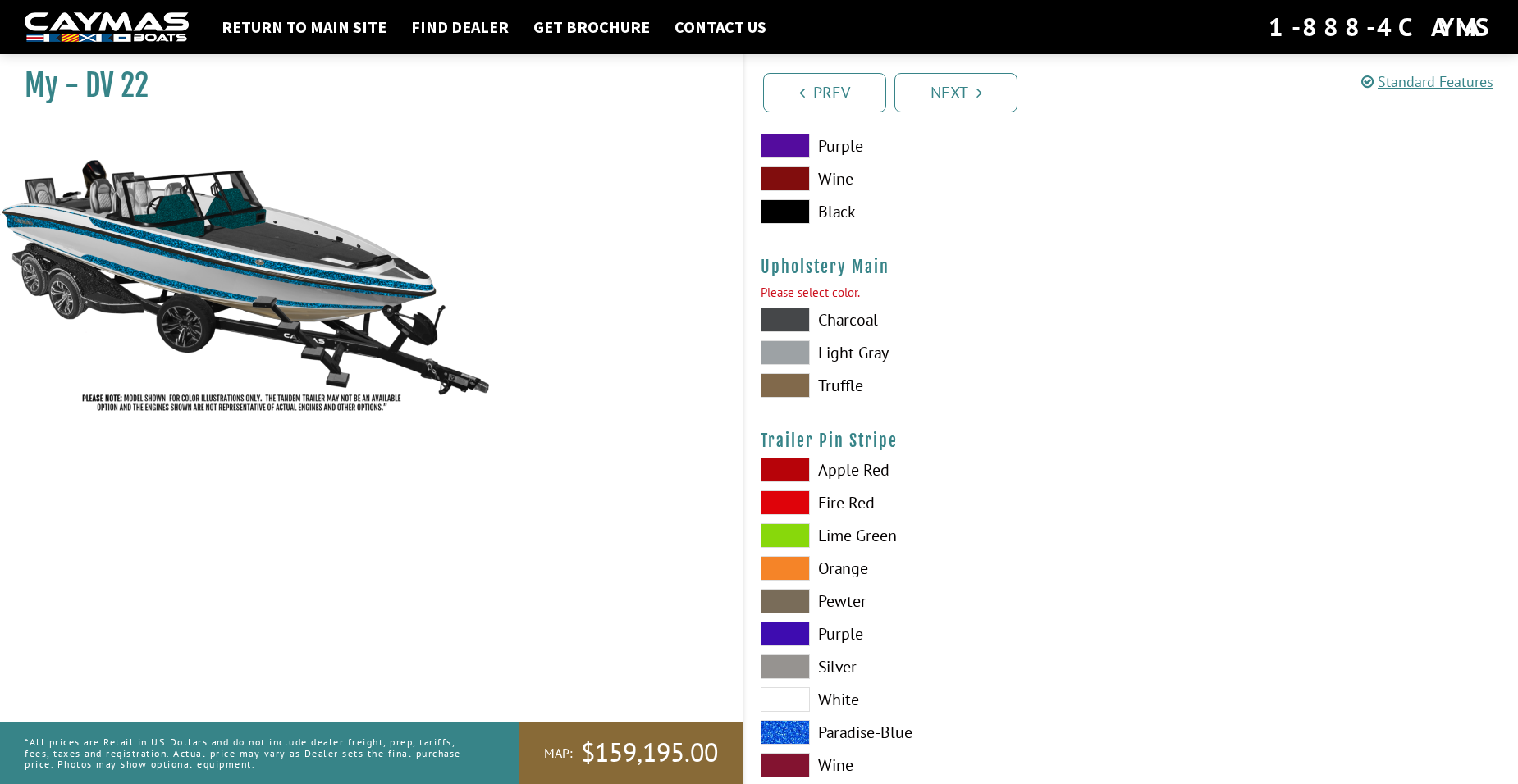
click at [803, 322] on span at bounding box center [785, 320] width 49 height 25
click at [802, 350] on span at bounding box center [785, 352] width 49 height 25
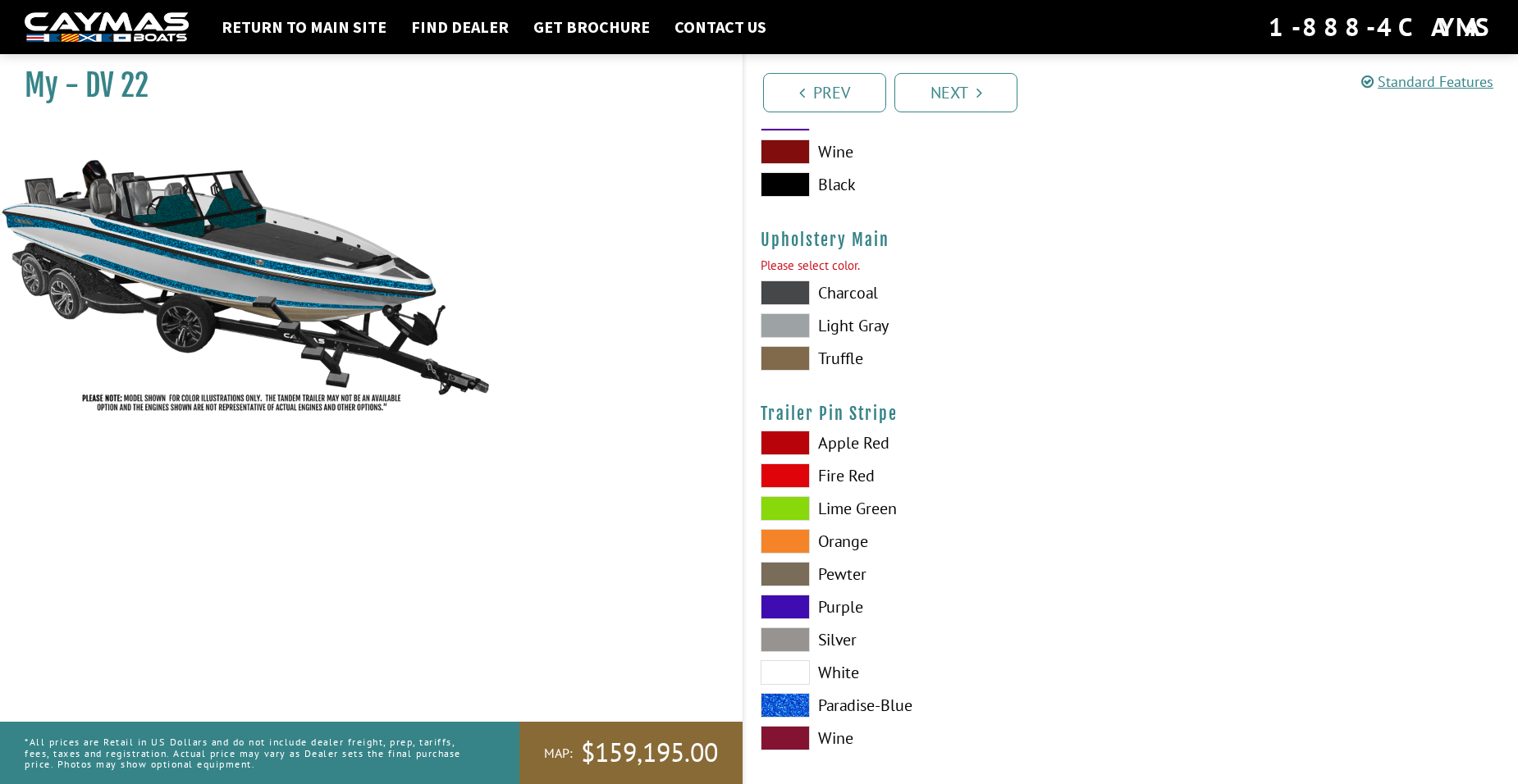
scroll to position [8172, 0]
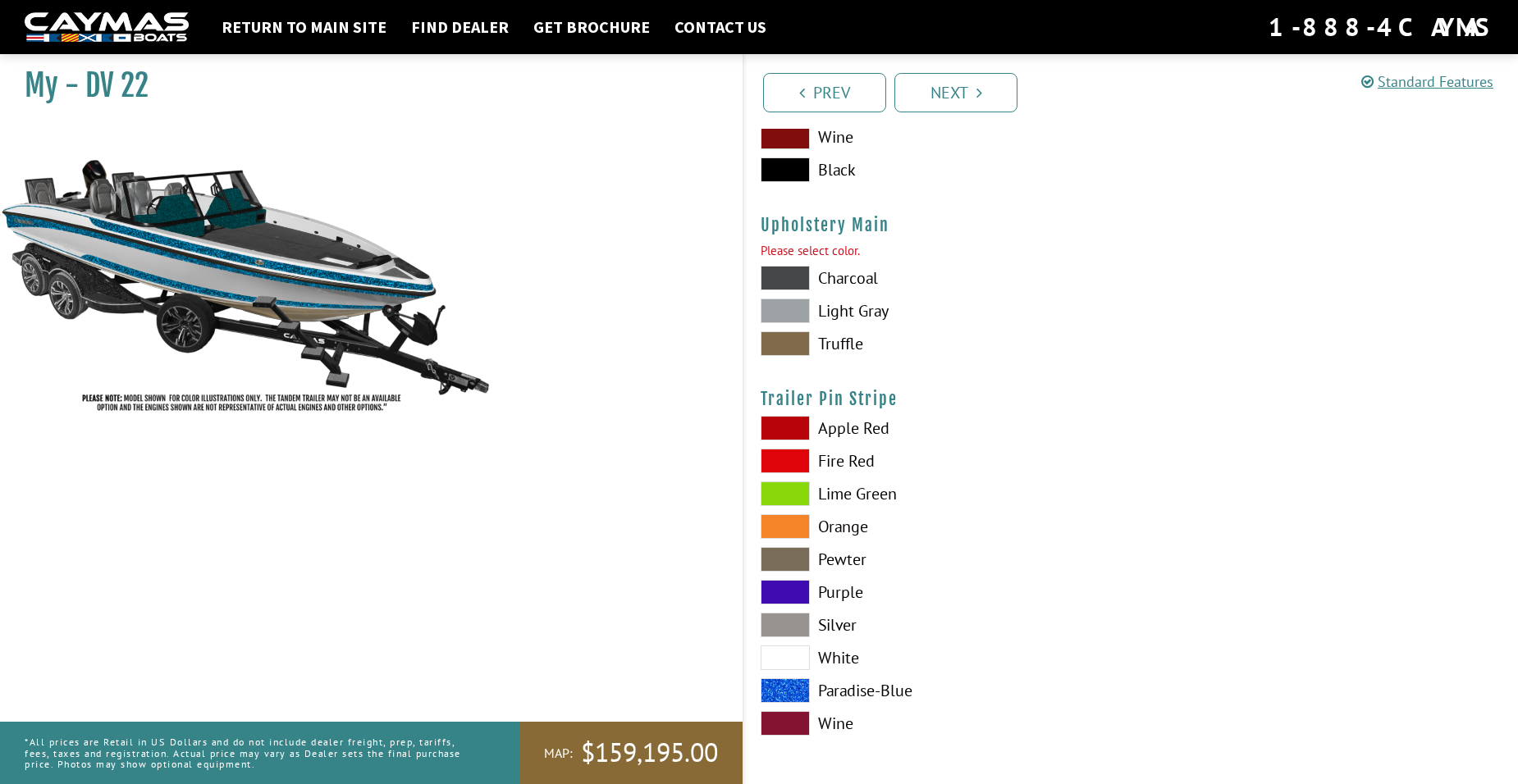
click at [799, 656] on span at bounding box center [785, 657] width 49 height 25
click at [793, 687] on span at bounding box center [785, 691] width 49 height 25
click at [805, 660] on span at bounding box center [785, 657] width 49 height 25
click at [958, 94] on link "Next" at bounding box center [956, 92] width 123 height 39
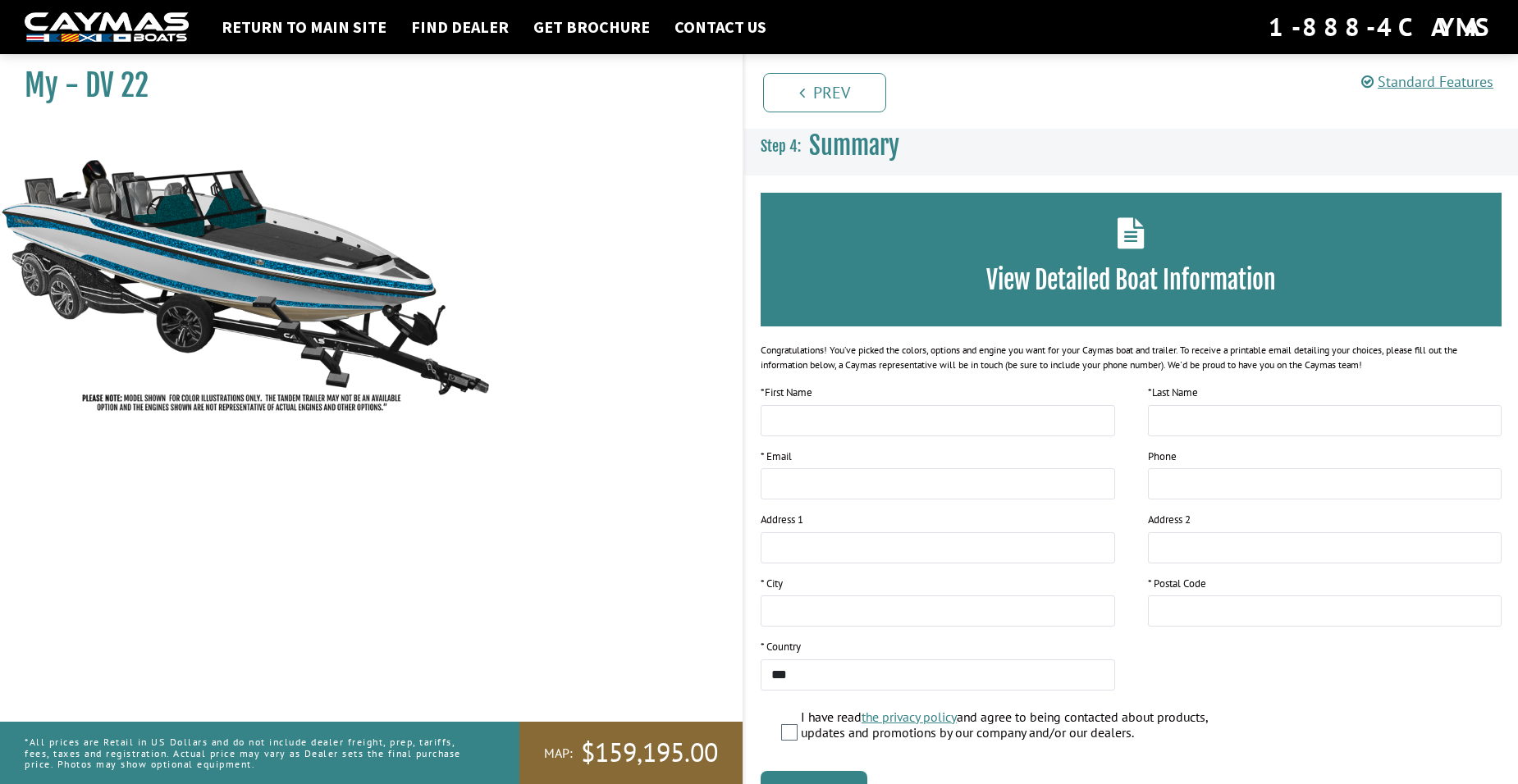
scroll to position [0, 0]
